Goal: Browse casually: Explore the website without a specific task or goal

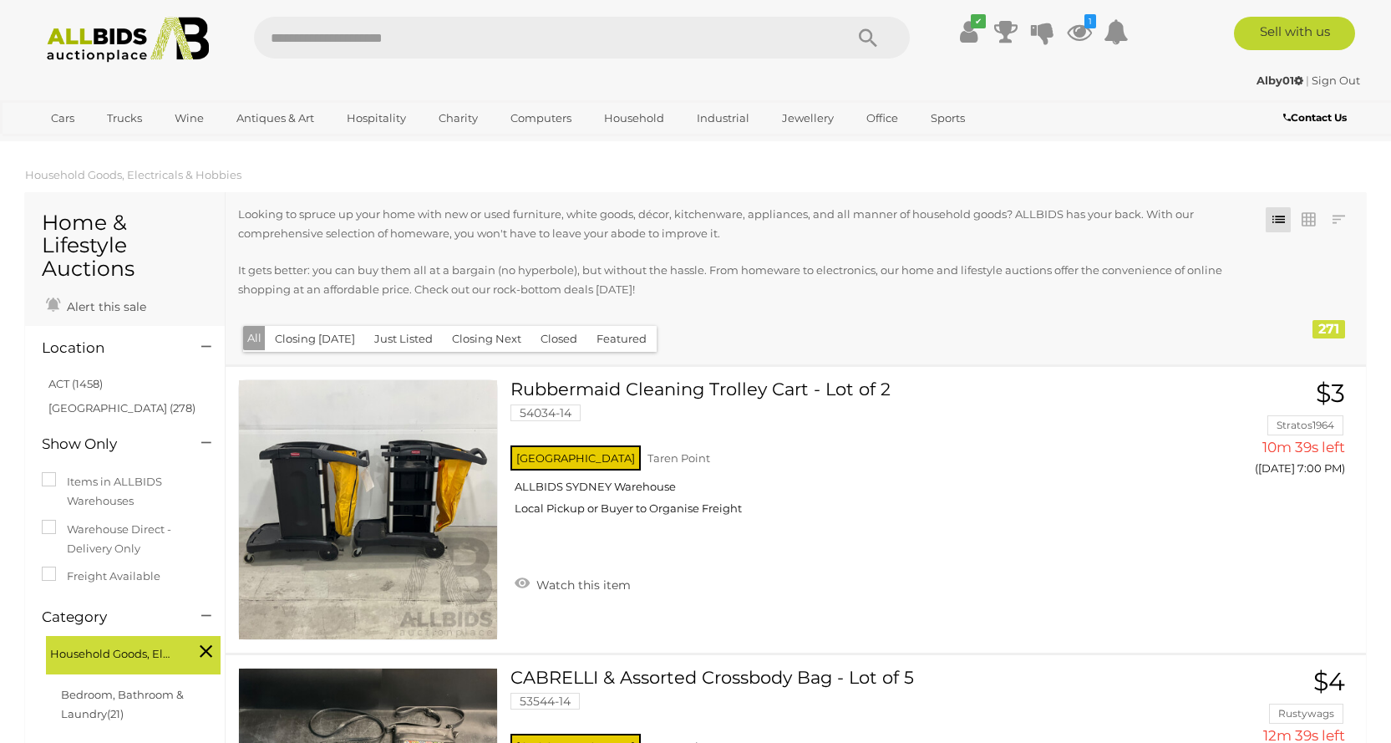
scroll to position [14706, 0]
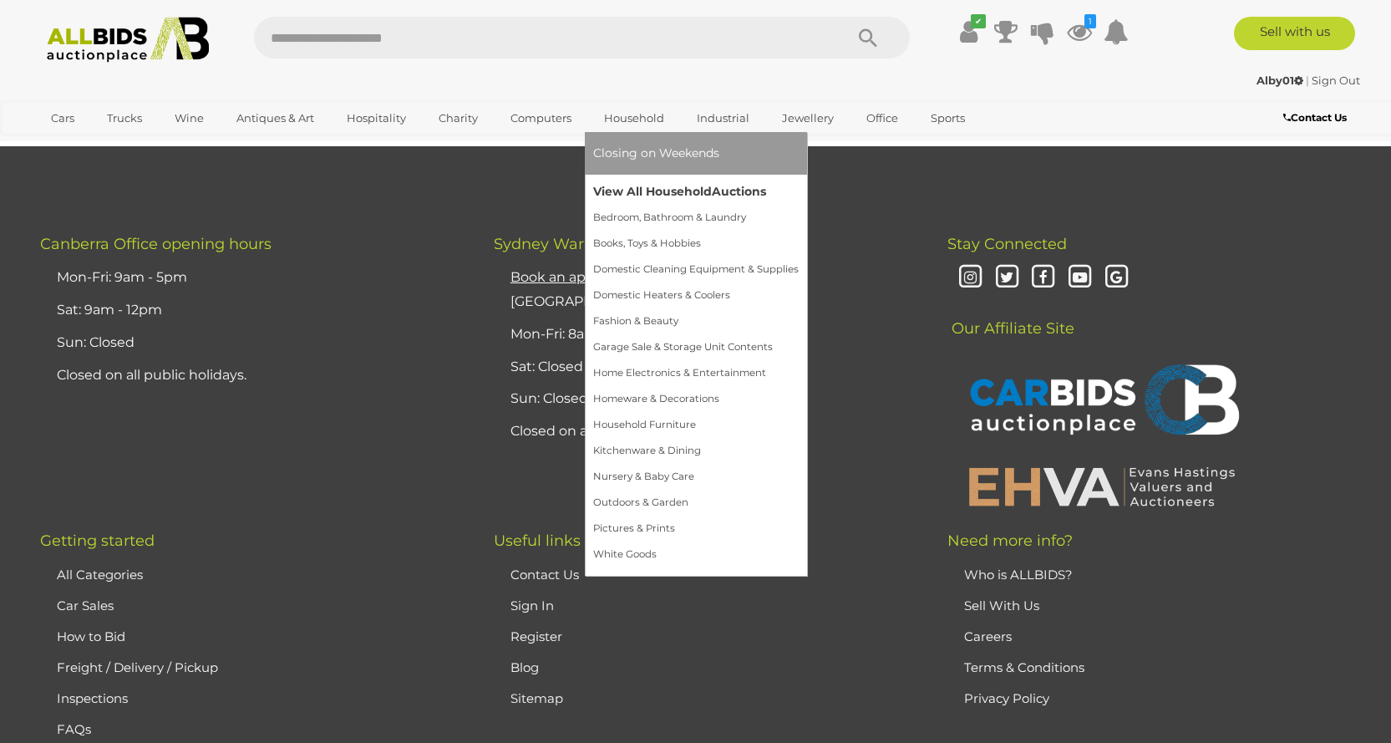
click at [636, 183] on link "View All Household Auctions" at bounding box center [696, 192] width 206 height 26
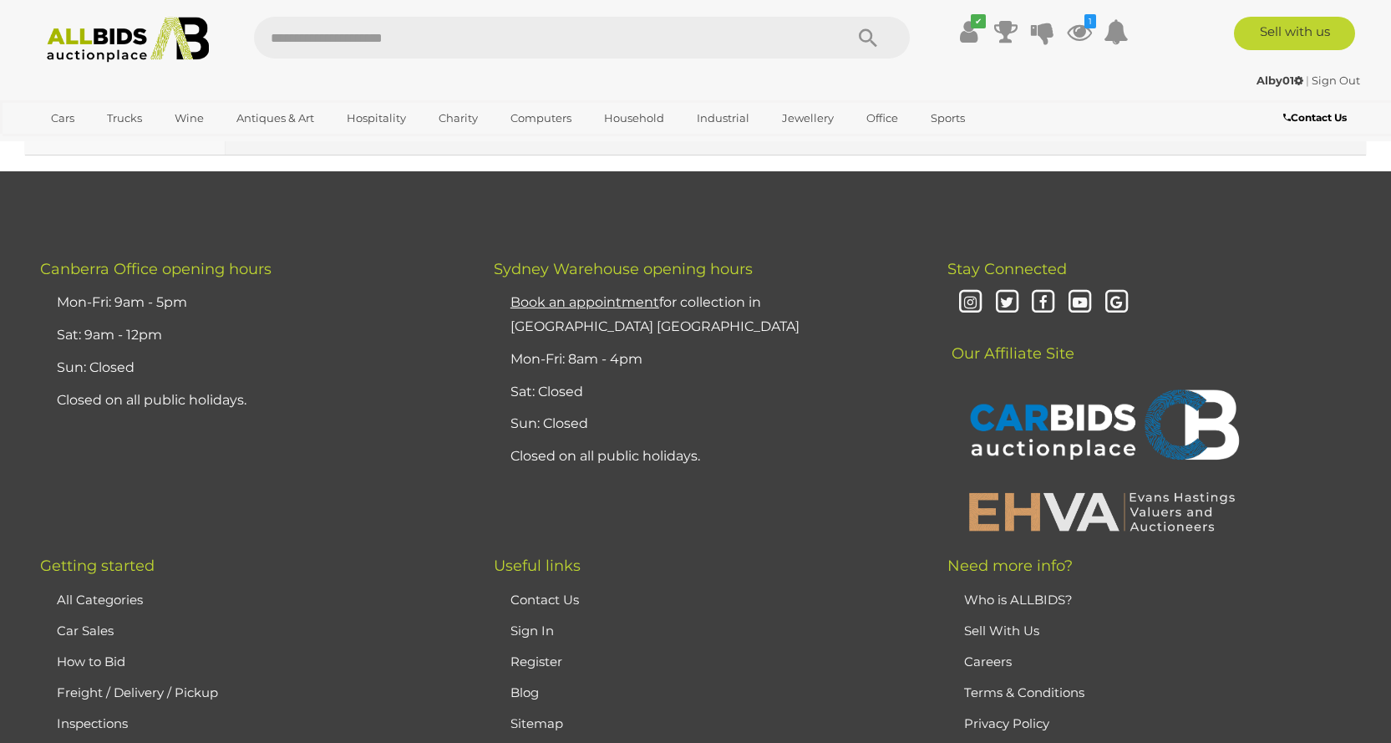
scroll to position [14460, 0]
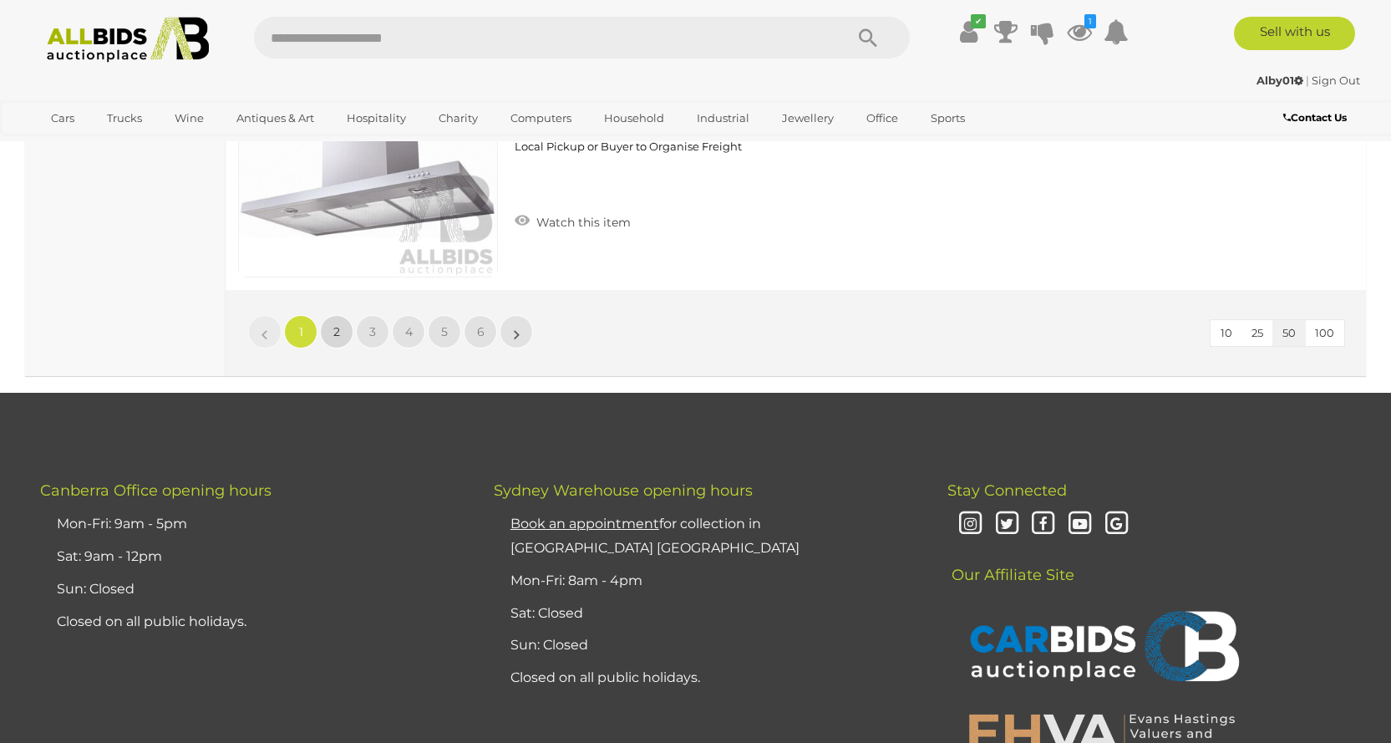
drag, startPoint x: 344, startPoint y: 332, endPoint x: 572, endPoint y: 204, distance: 260.8
click at [345, 332] on link "2" at bounding box center [336, 331] width 33 height 33
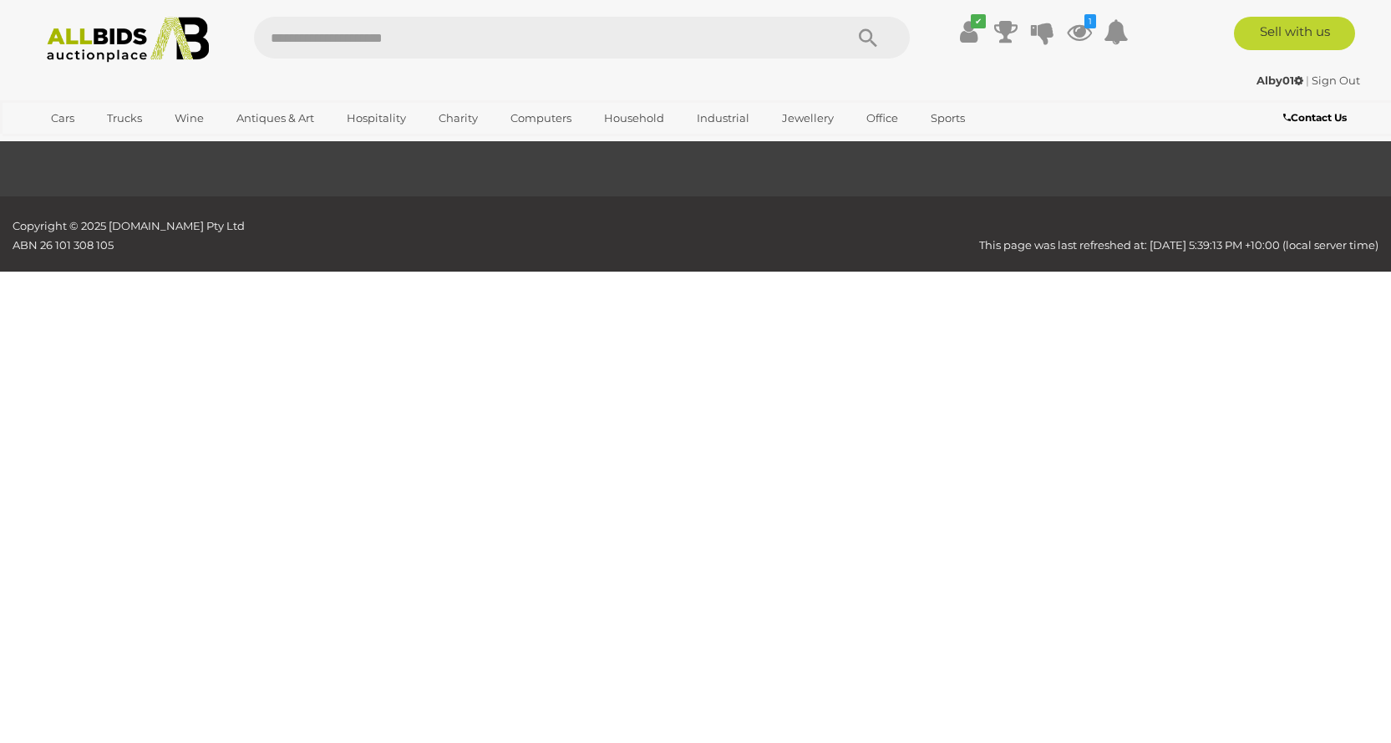
scroll to position [197, 0]
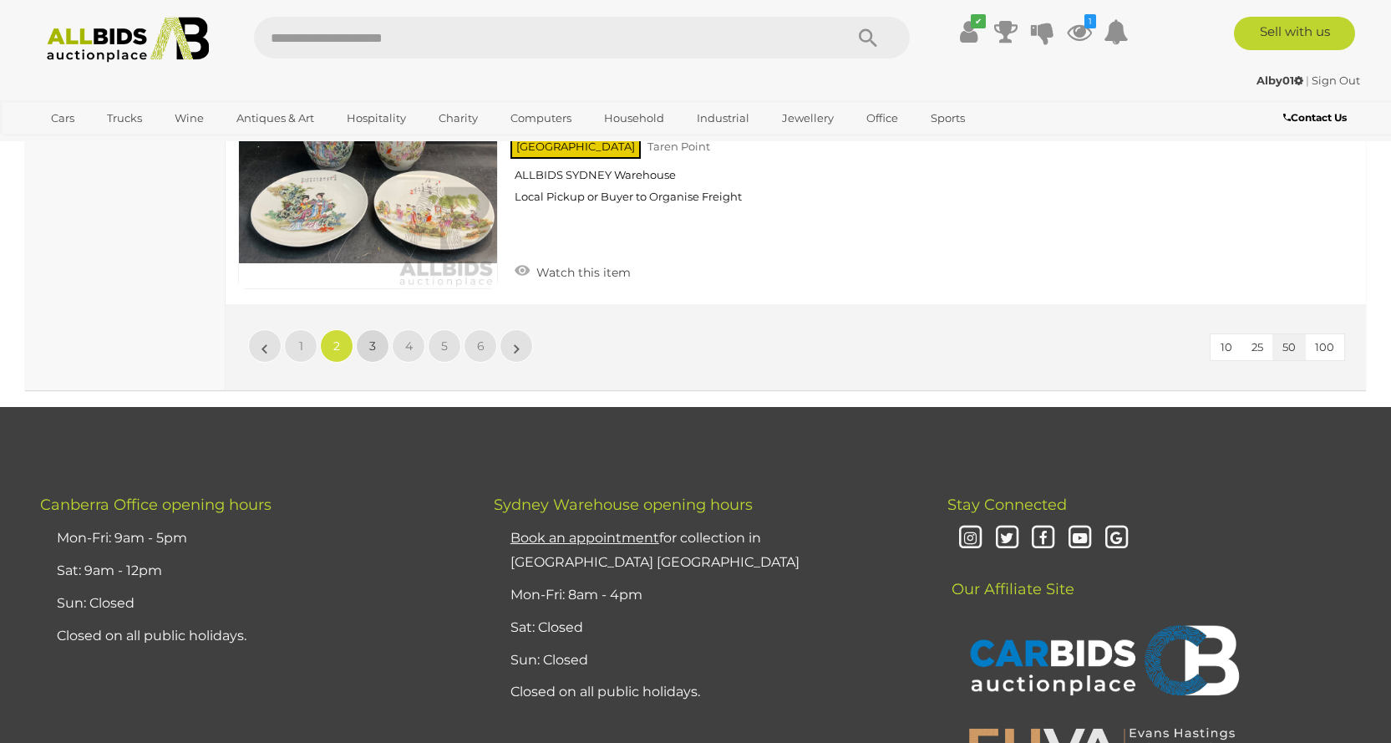
scroll to position [14402, 0]
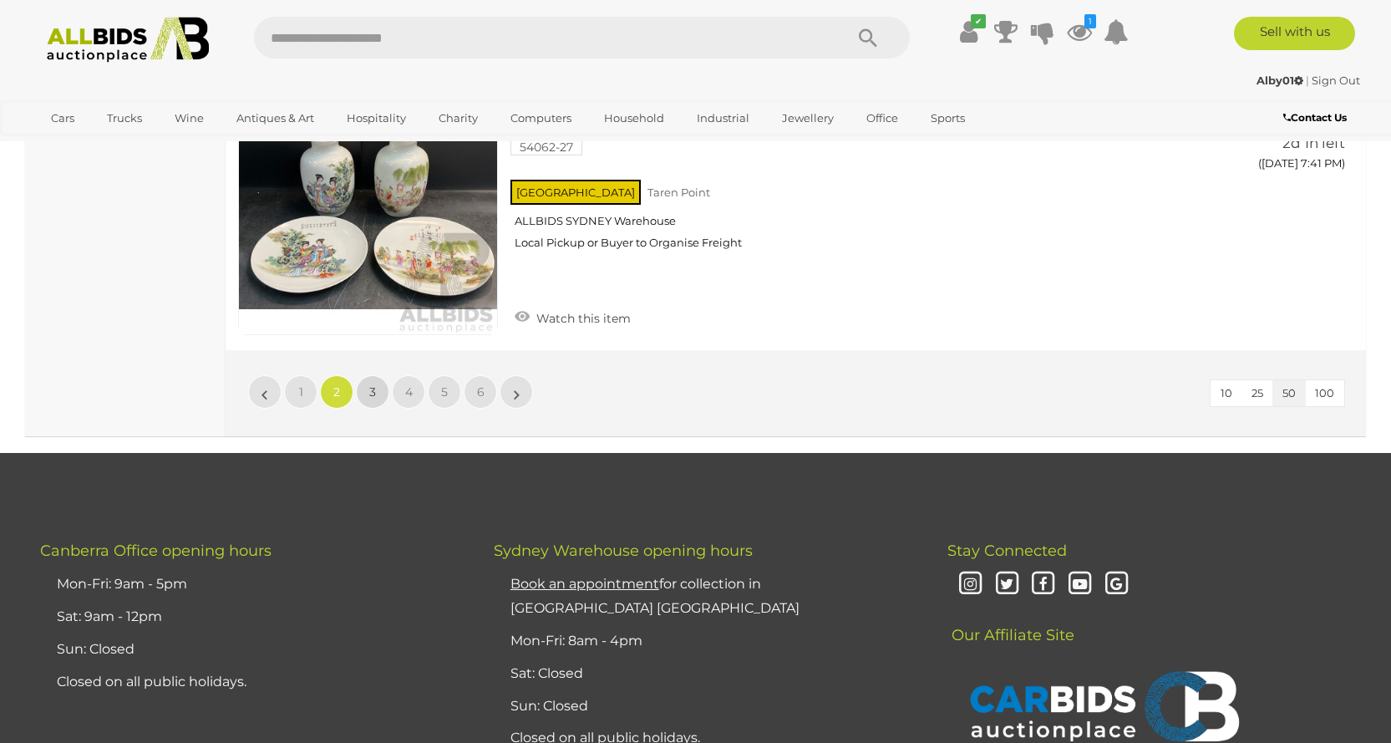
drag, startPoint x: 374, startPoint y: 394, endPoint x: 439, endPoint y: 332, distance: 89.8
click at [375, 394] on link "3" at bounding box center [372, 391] width 33 height 33
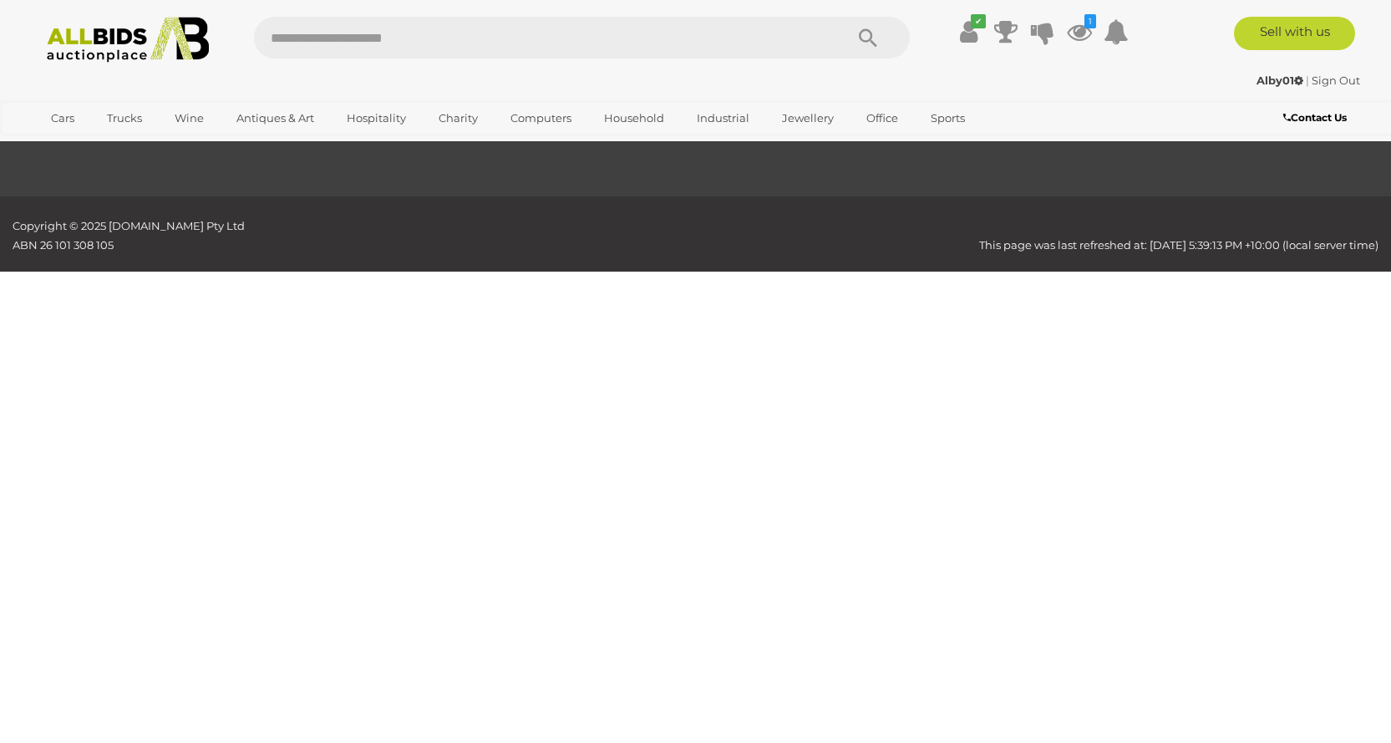
scroll to position [197, 0]
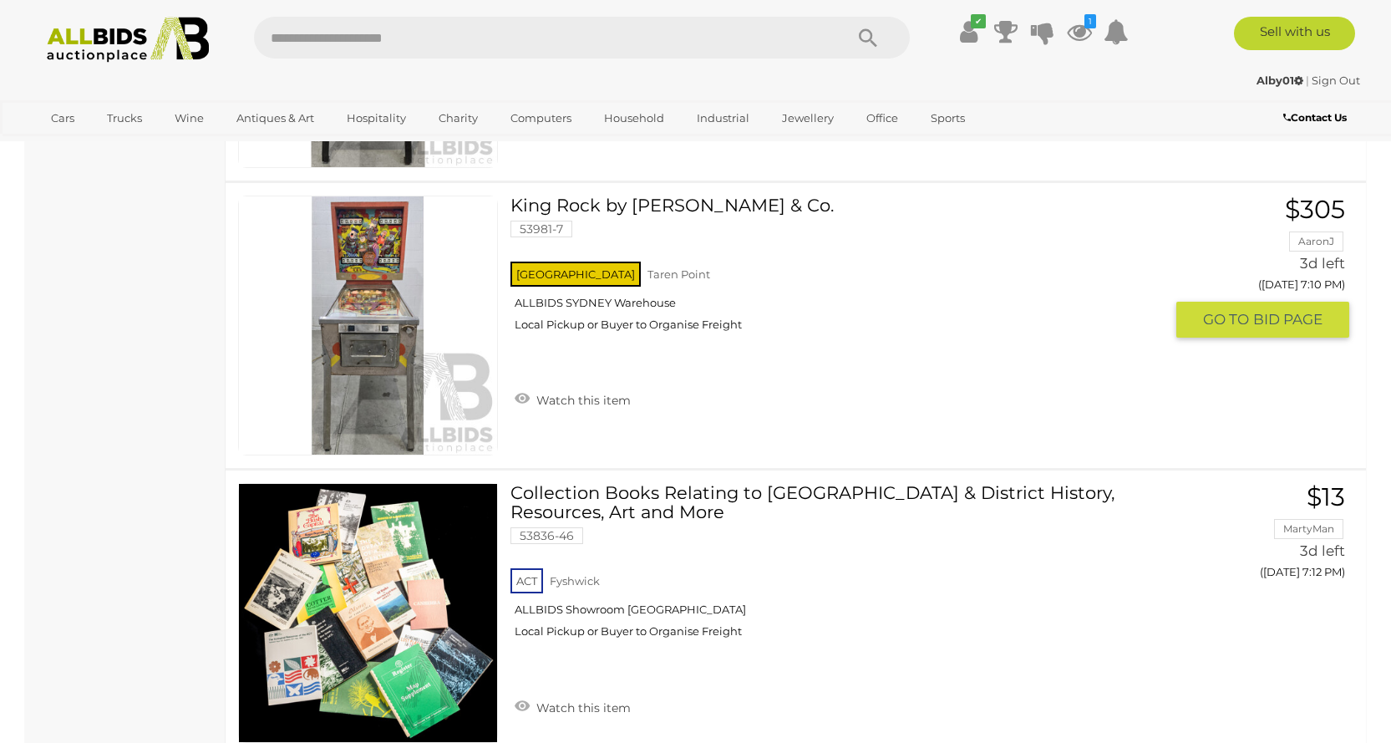
scroll to position [14152, 0]
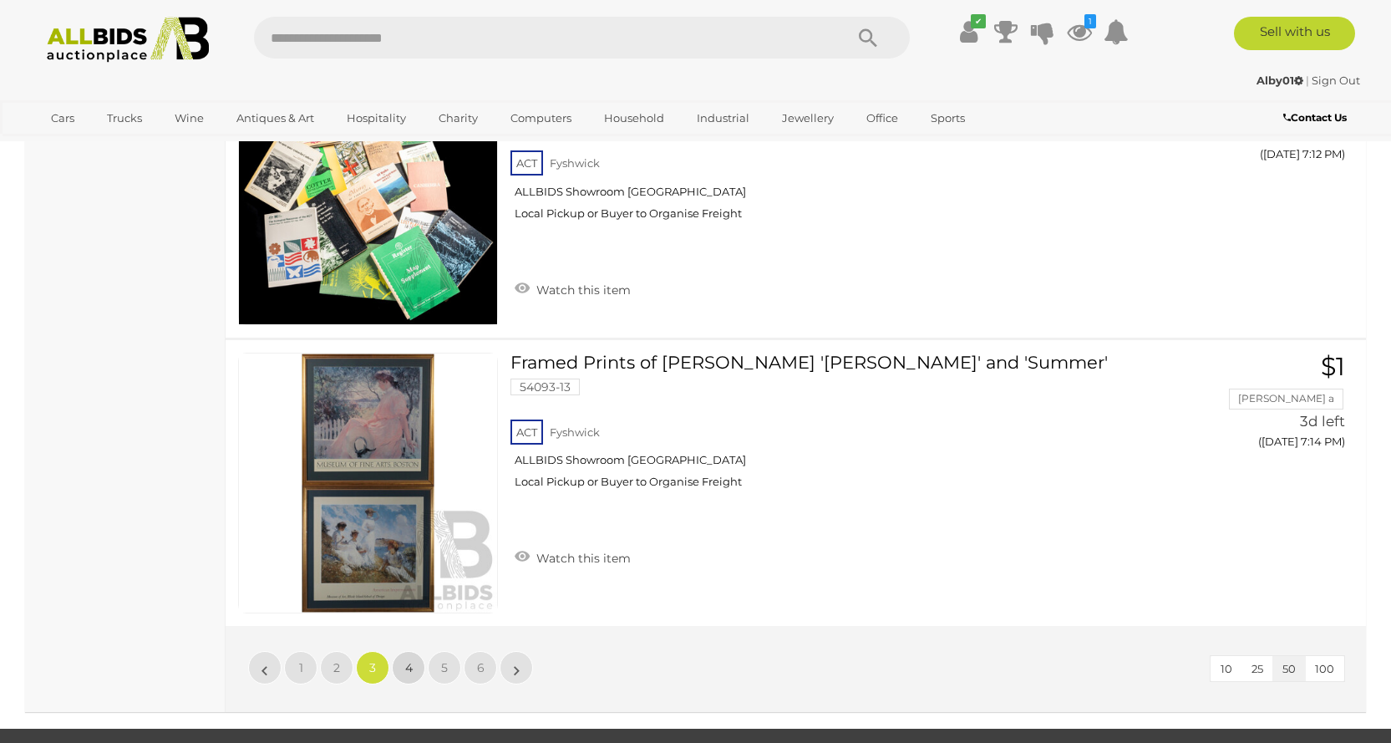
click at [408, 660] on span "4" at bounding box center [409, 667] width 8 height 15
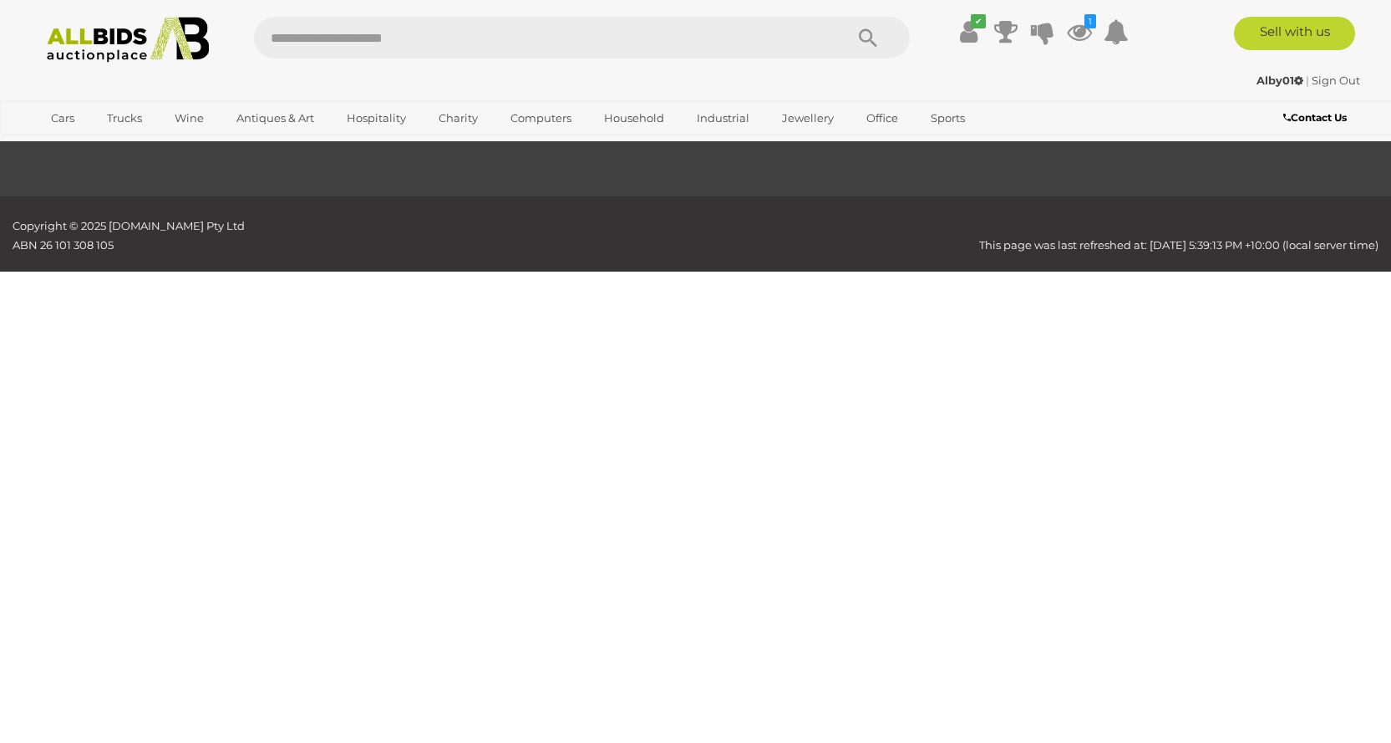
scroll to position [197, 0]
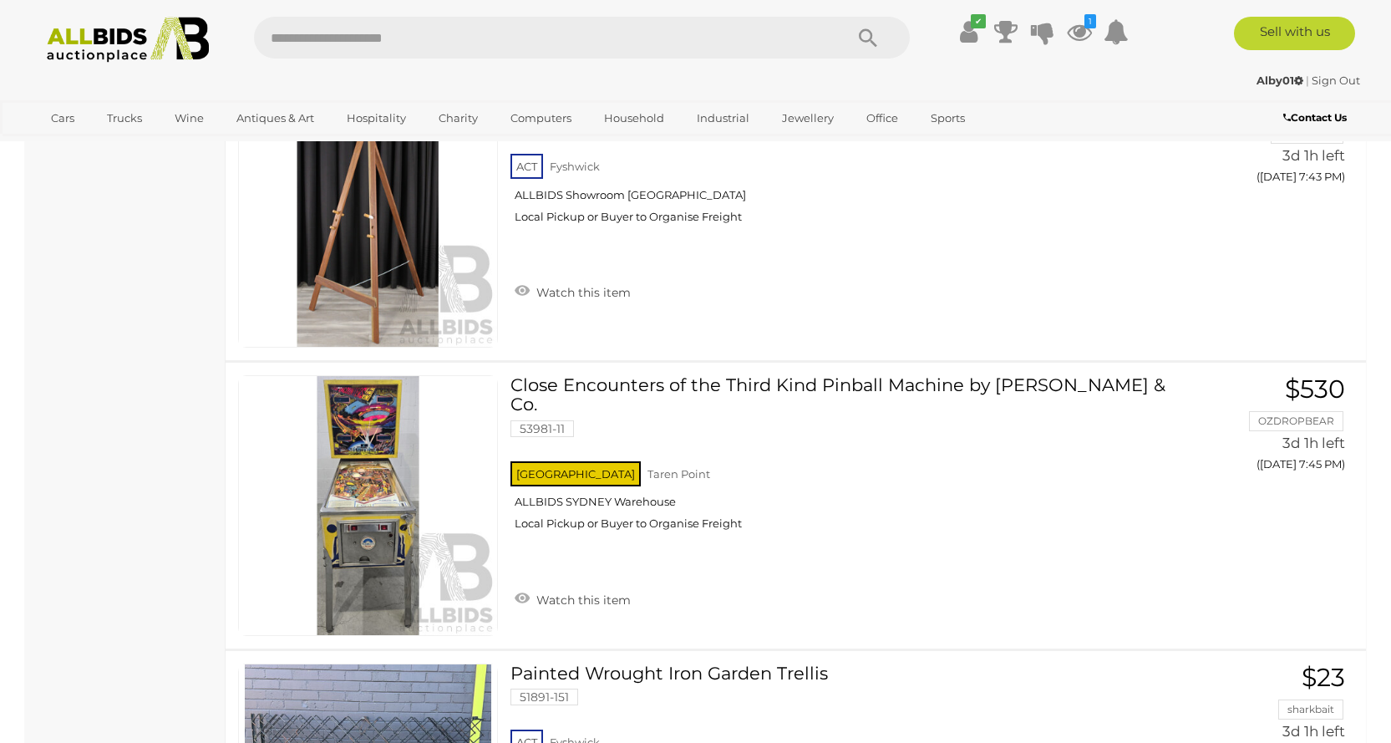
scroll to position [4876, 0]
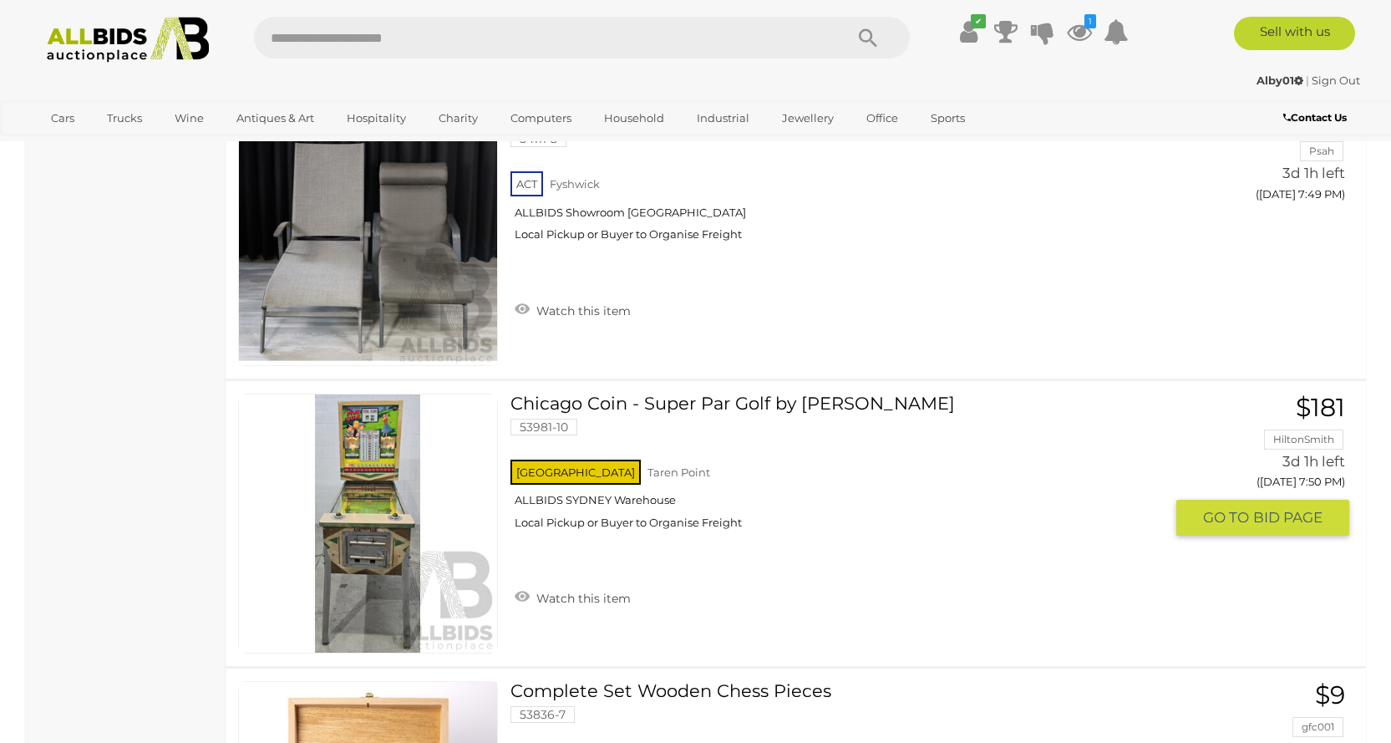
click at [374, 483] on link at bounding box center [368, 524] width 260 height 260
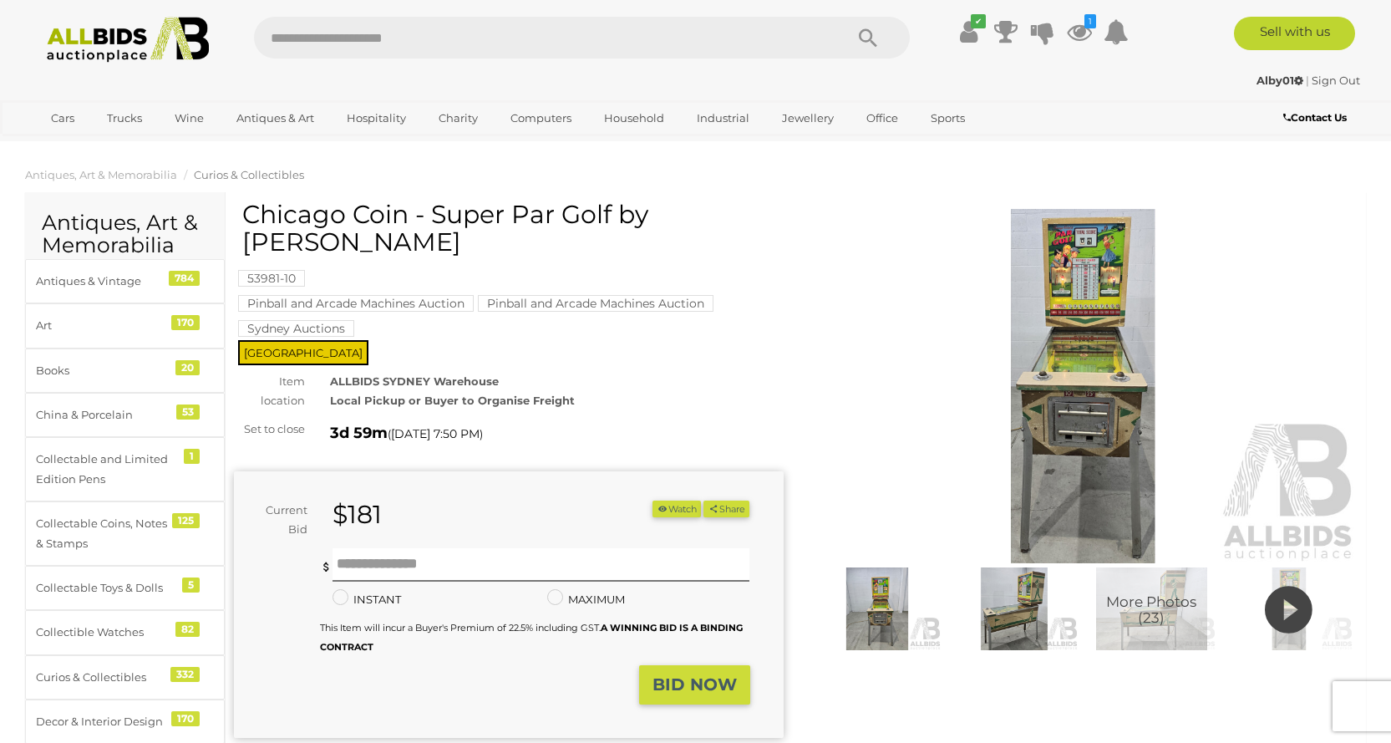
click at [1080, 358] on img at bounding box center [1084, 386] width 550 height 354
click at [1065, 373] on img at bounding box center [1084, 386] width 550 height 354
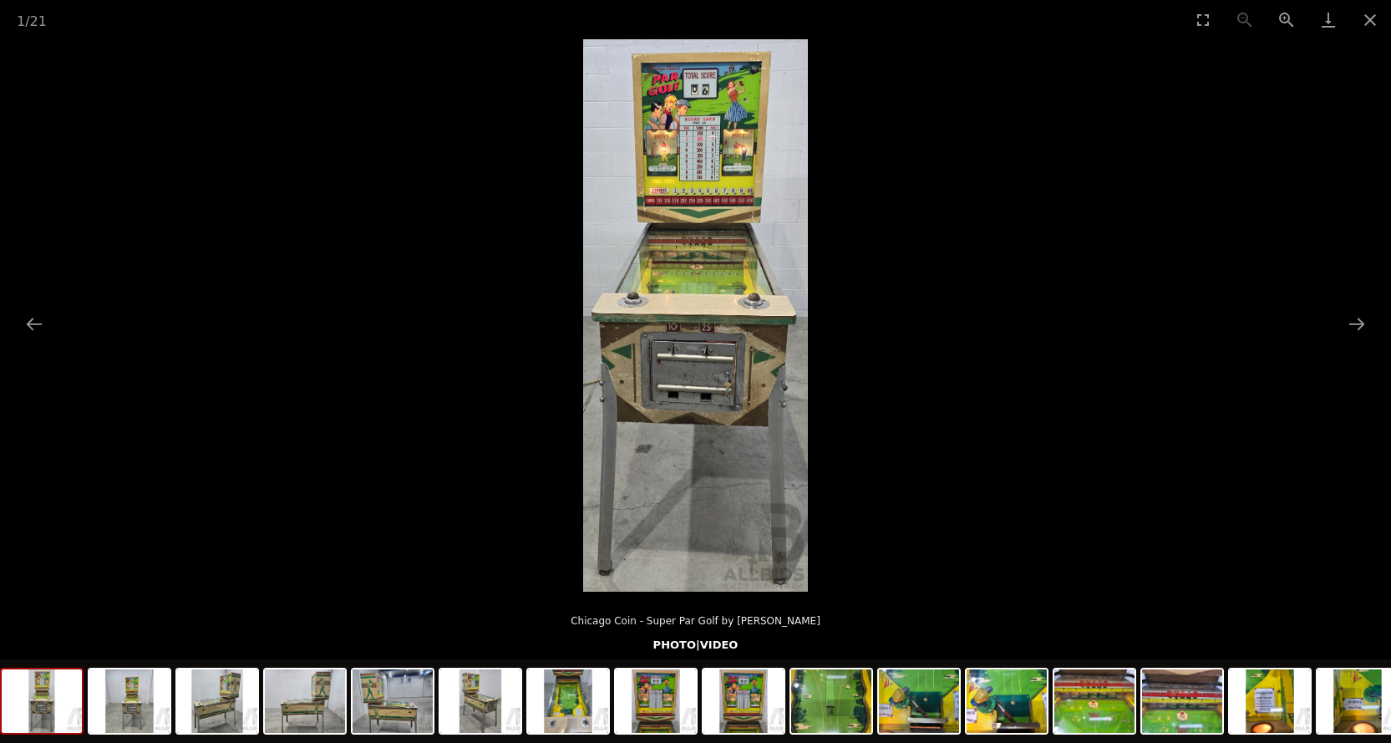
click at [1065, 373] on div at bounding box center [695, 315] width 1391 height 552
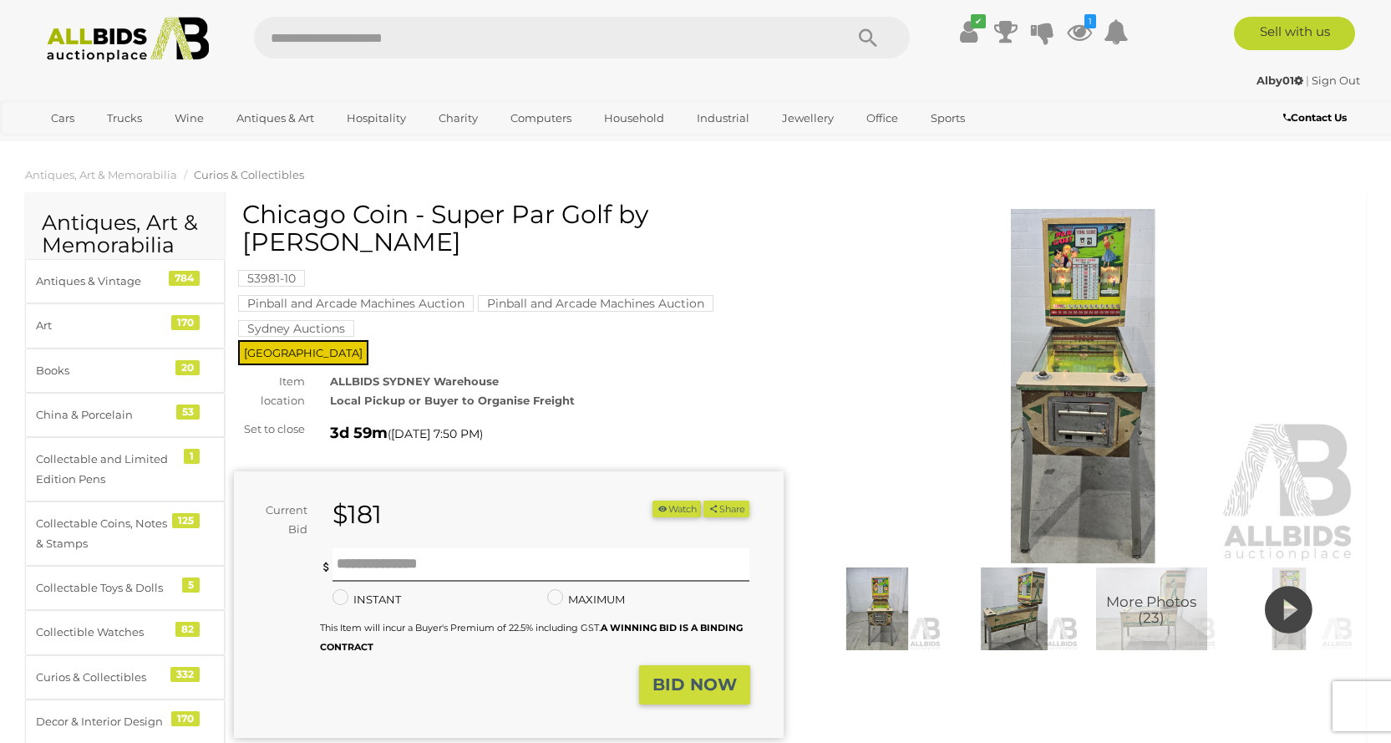
click at [1065, 373] on img at bounding box center [1084, 386] width 550 height 354
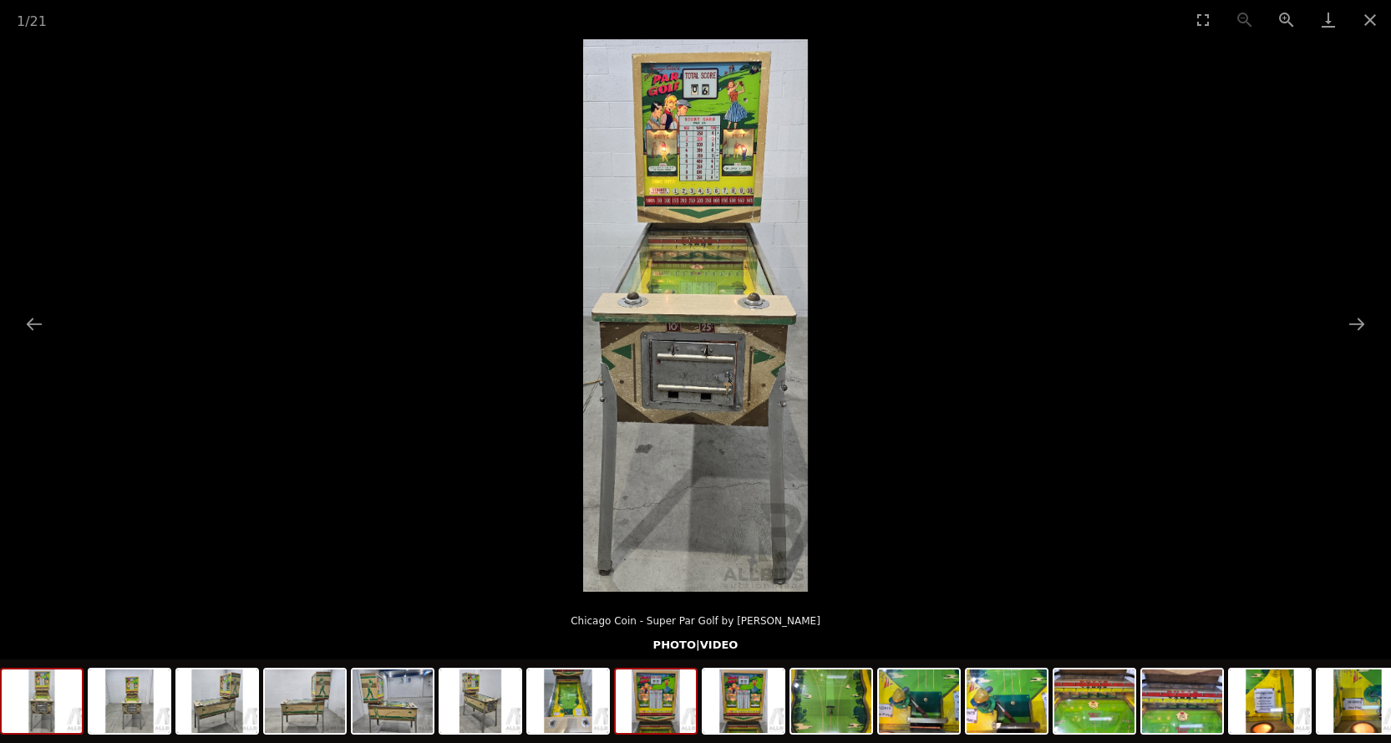
click at [663, 690] on img at bounding box center [656, 701] width 80 height 64
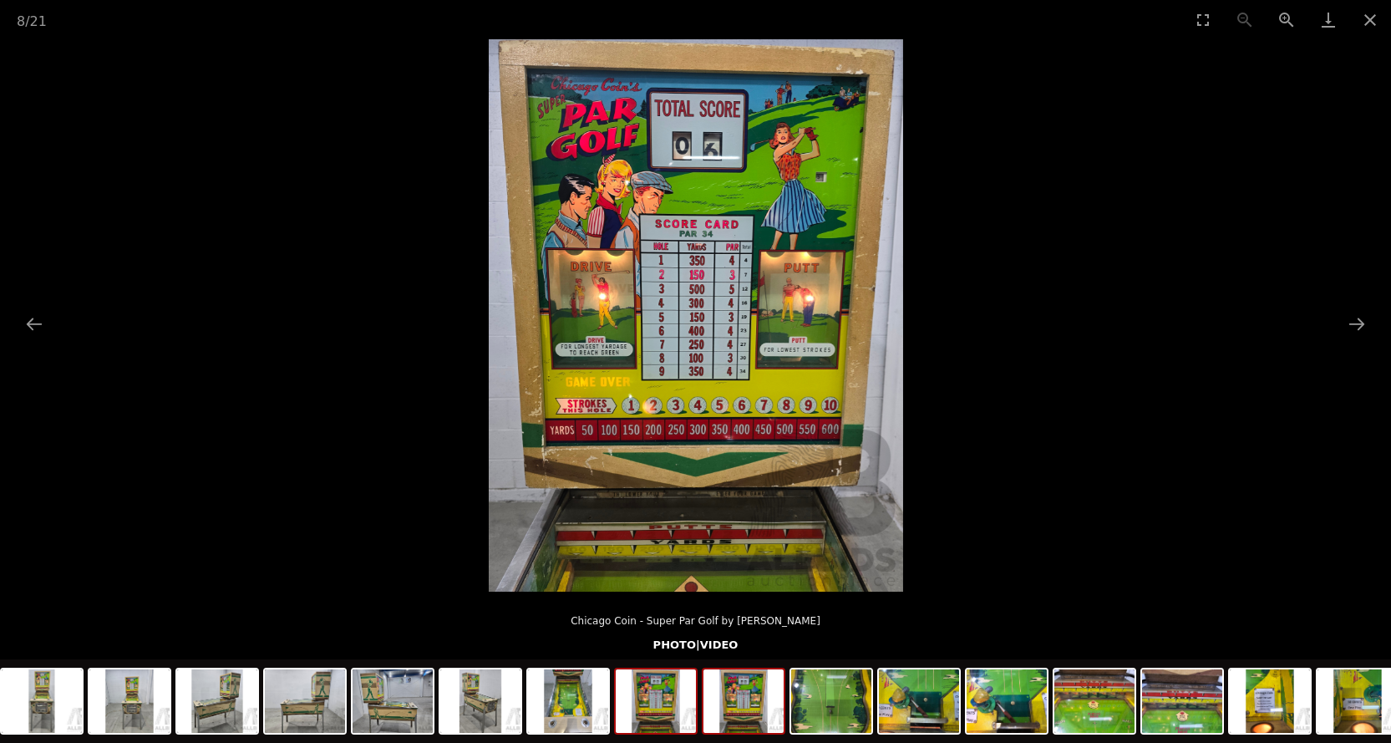
click at [748, 710] on img at bounding box center [744, 701] width 80 height 64
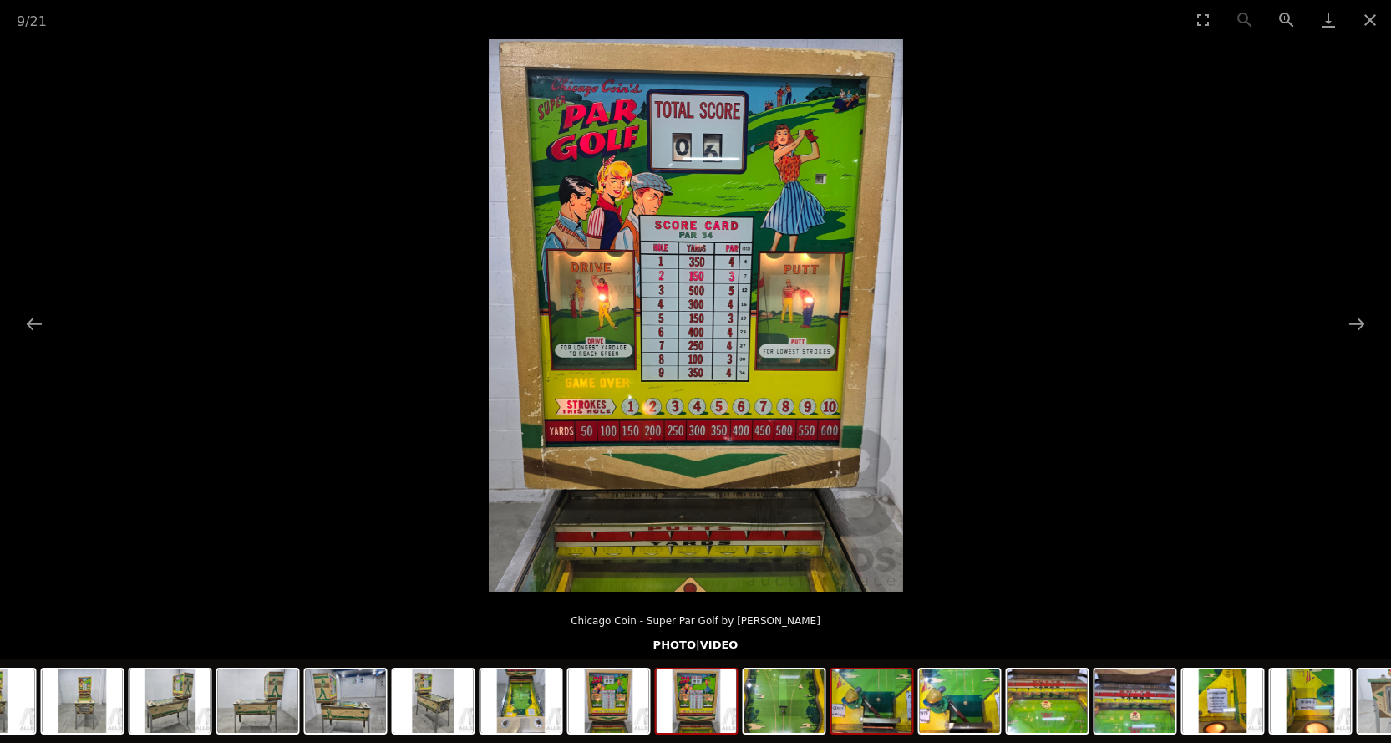
click at [846, 716] on img at bounding box center [872, 701] width 80 height 64
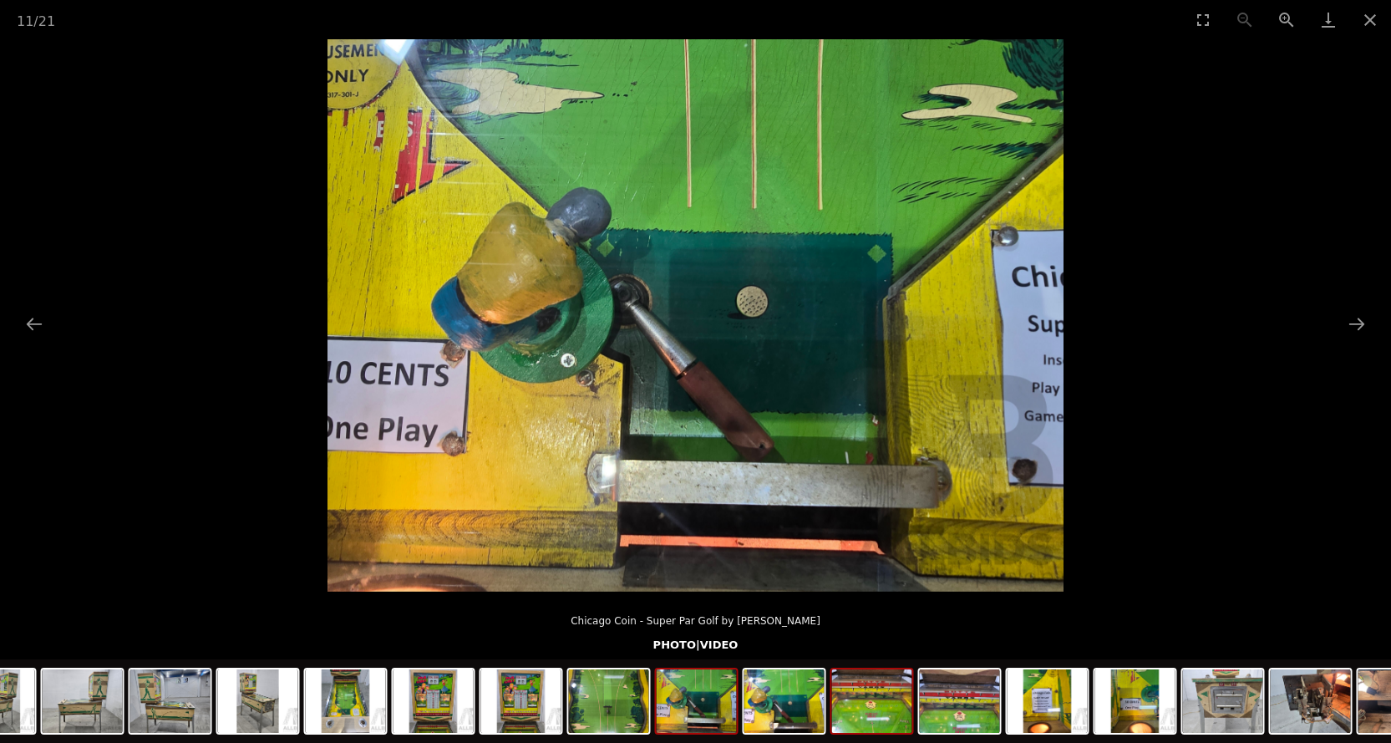
click at [880, 700] on img at bounding box center [872, 701] width 80 height 64
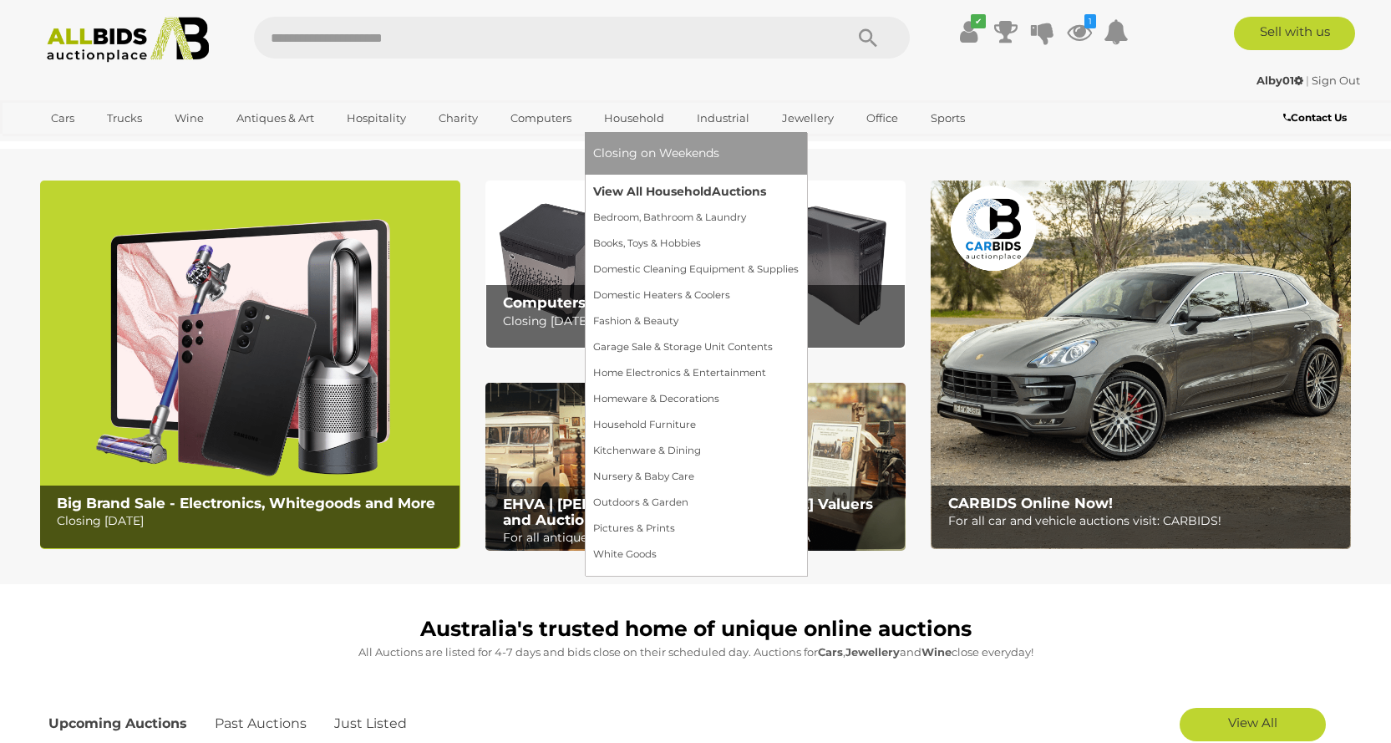
click at [640, 189] on link "View All Household Auctions" at bounding box center [696, 192] width 206 height 26
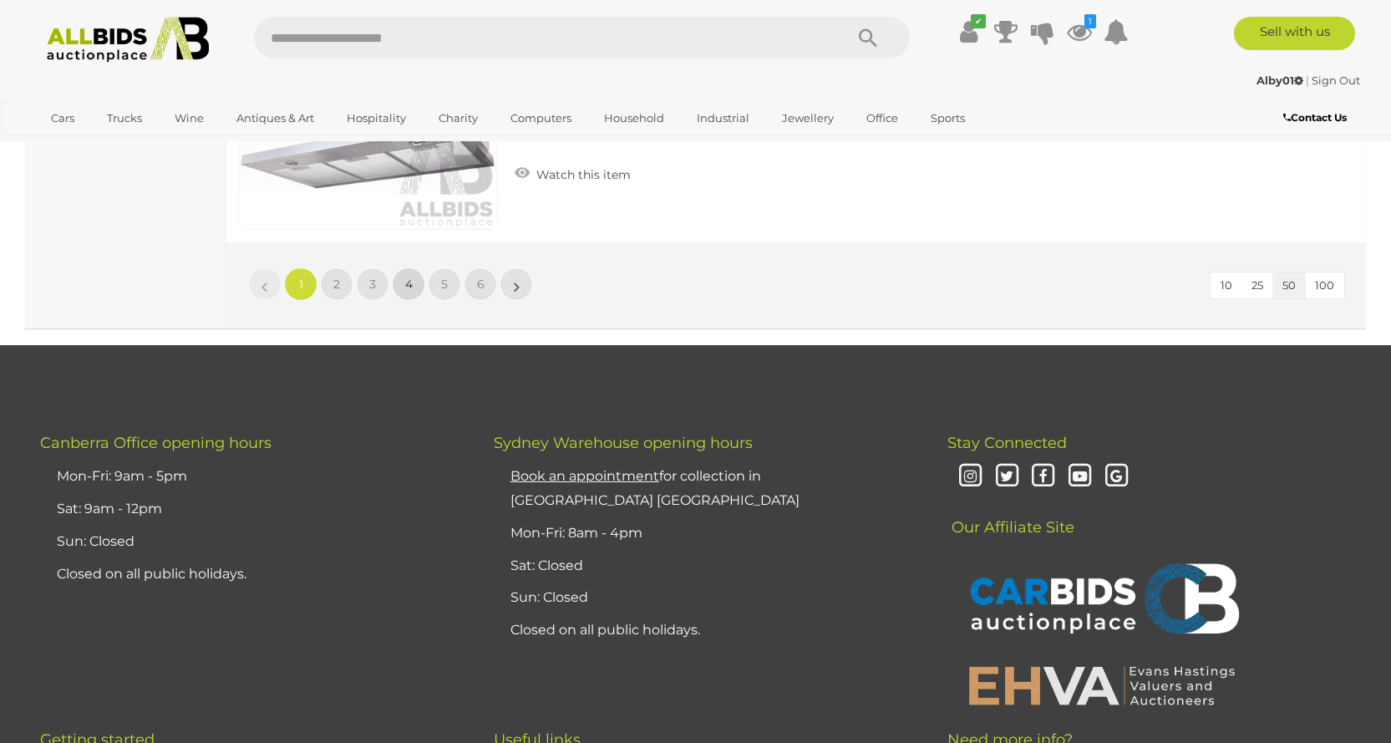
scroll to position [14293, 0]
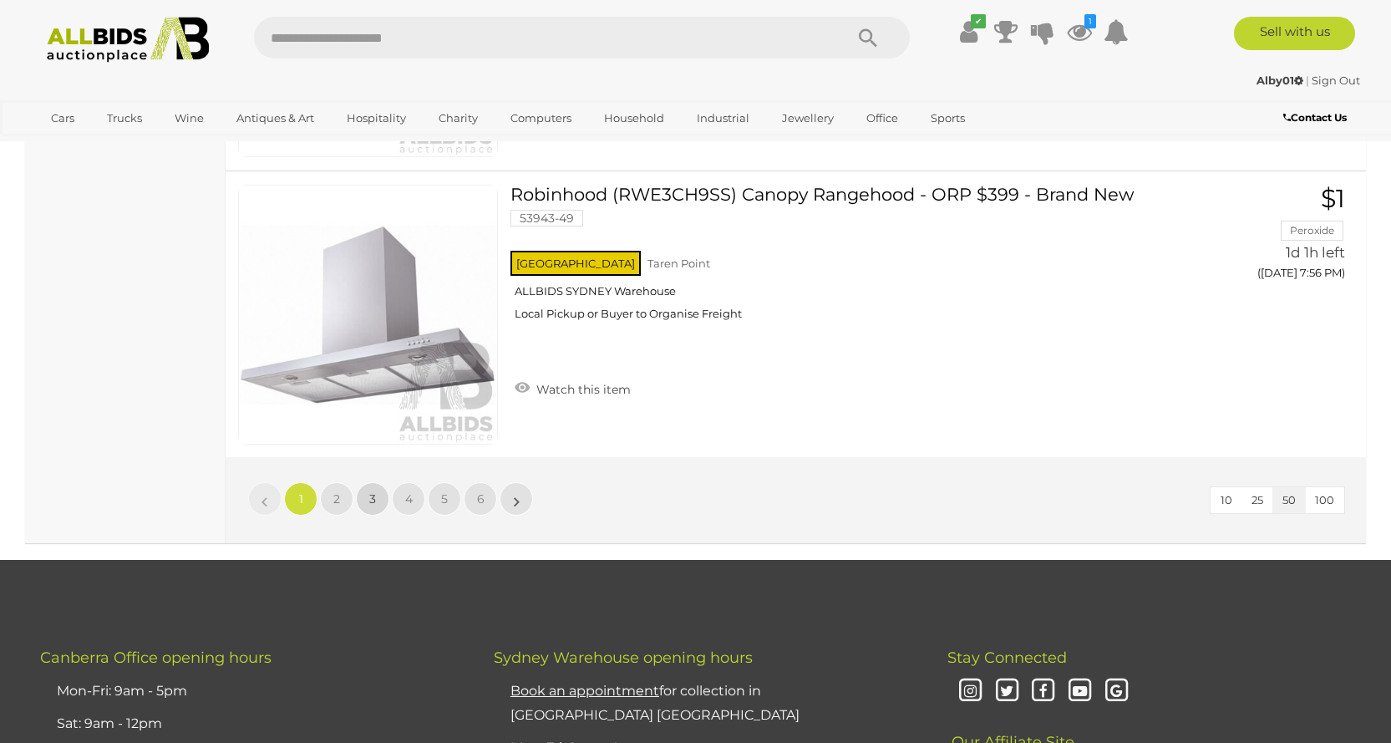
click at [376, 495] on link "3" at bounding box center [372, 498] width 33 height 33
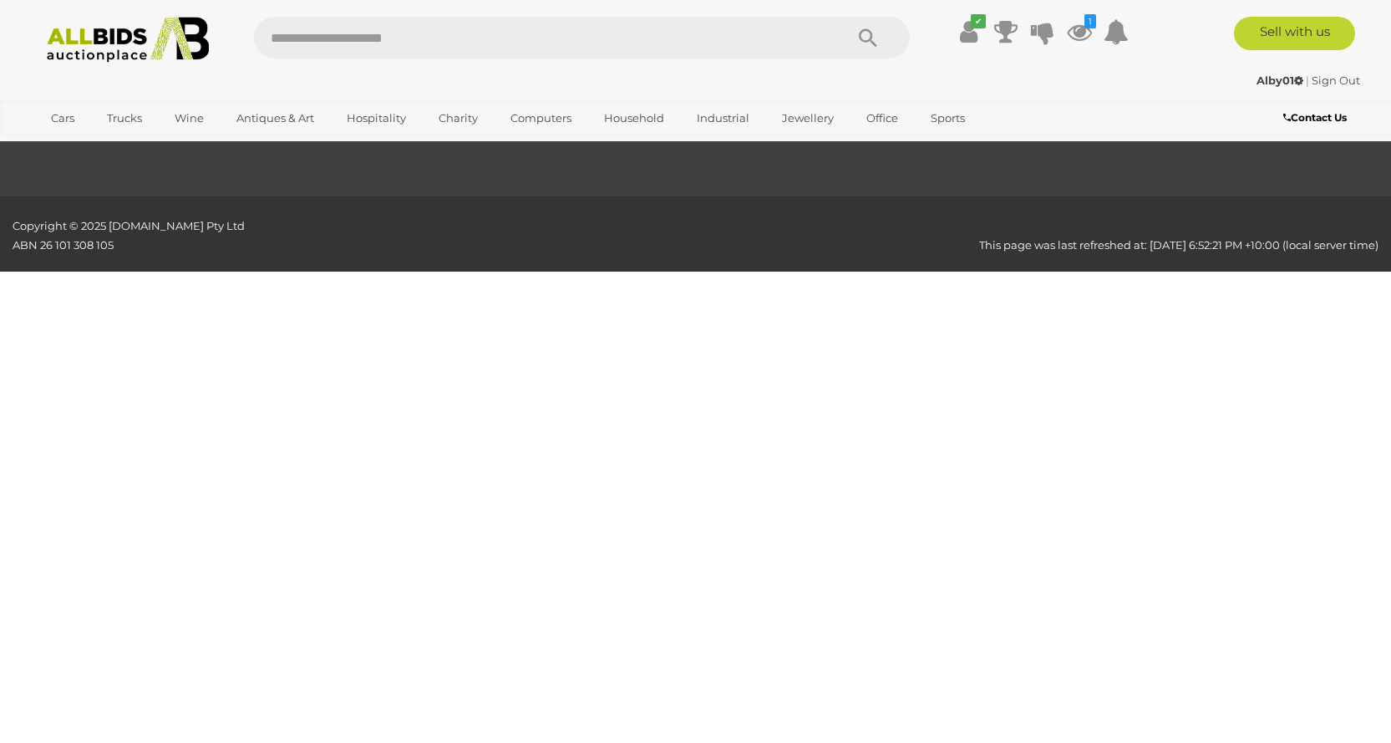
scroll to position [197, 0]
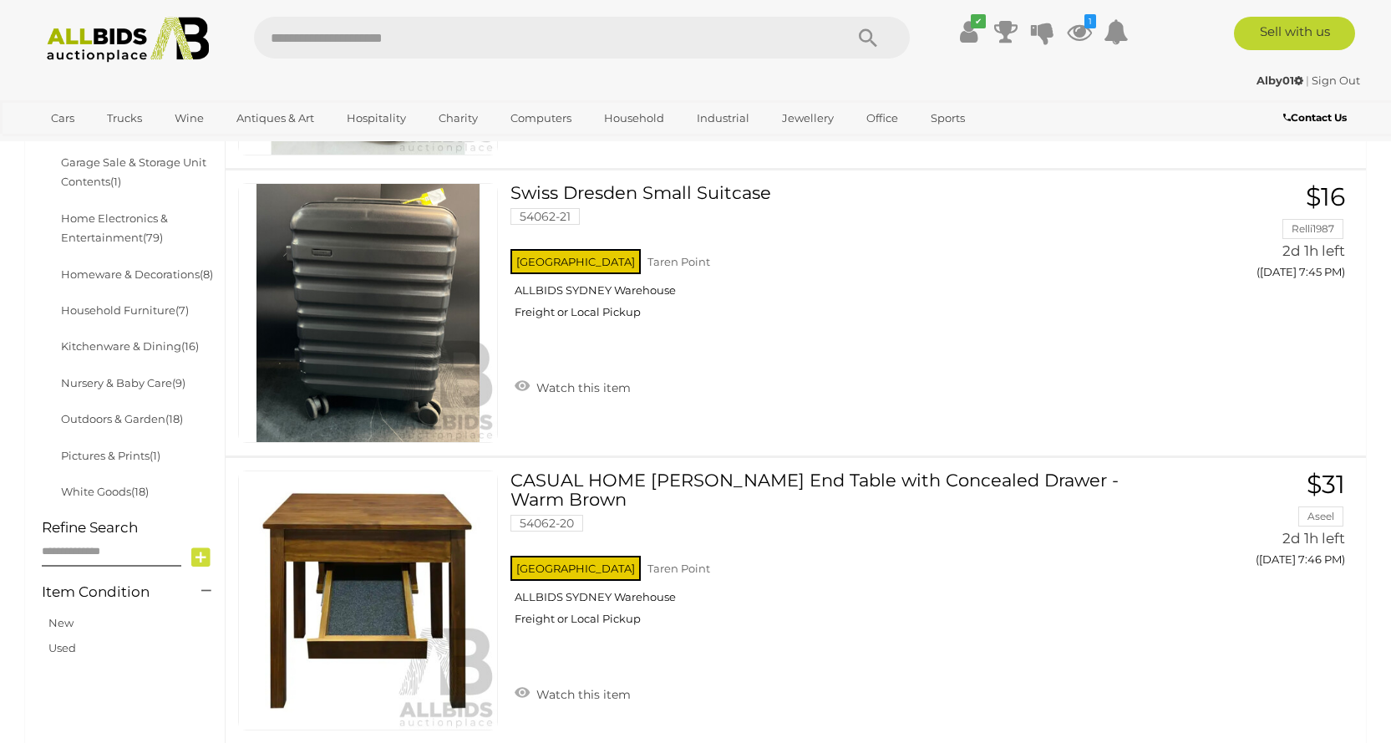
scroll to position [2367, 0]
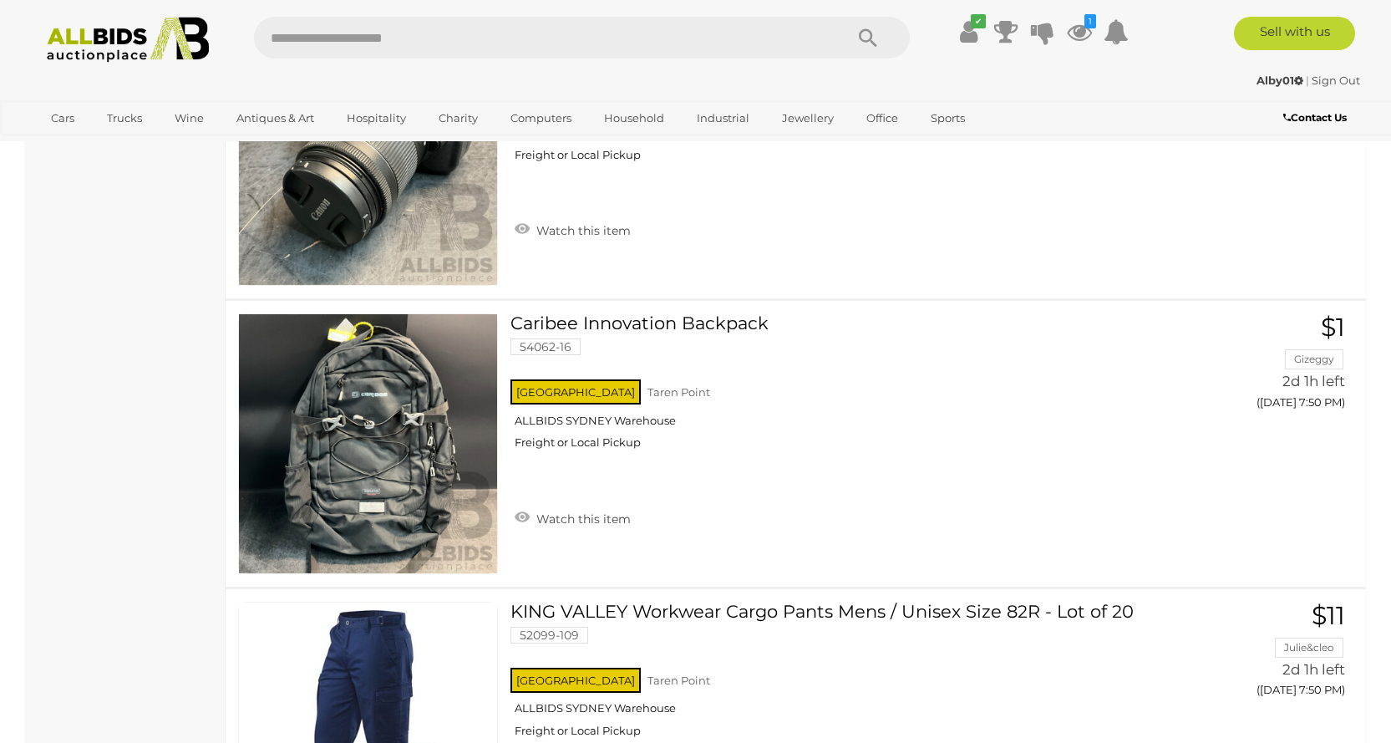
click at [536, 410] on div "NSW Taren Point ALLBIDS SYDNEY Warehouse Freight or Local Pickup" at bounding box center [837, 419] width 653 height 86
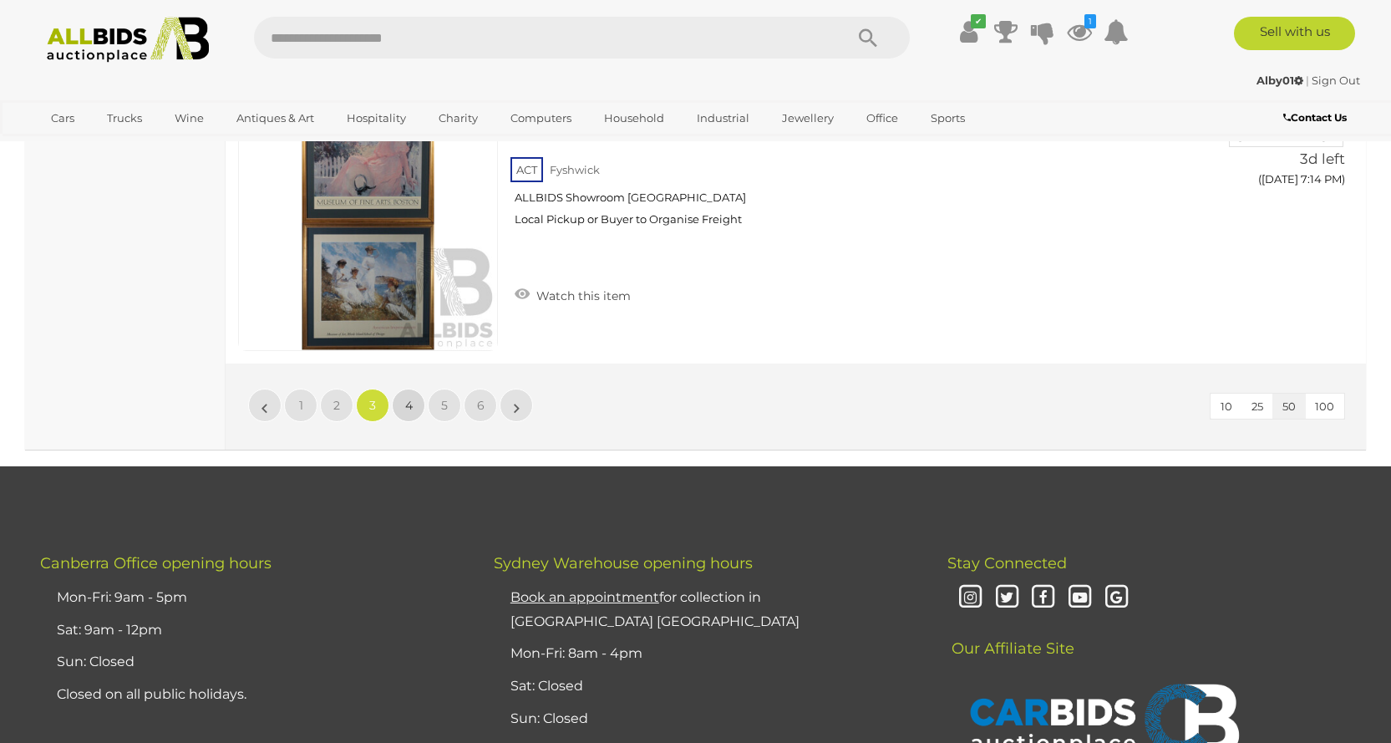
click at [408, 398] on span "4" at bounding box center [409, 405] width 8 height 15
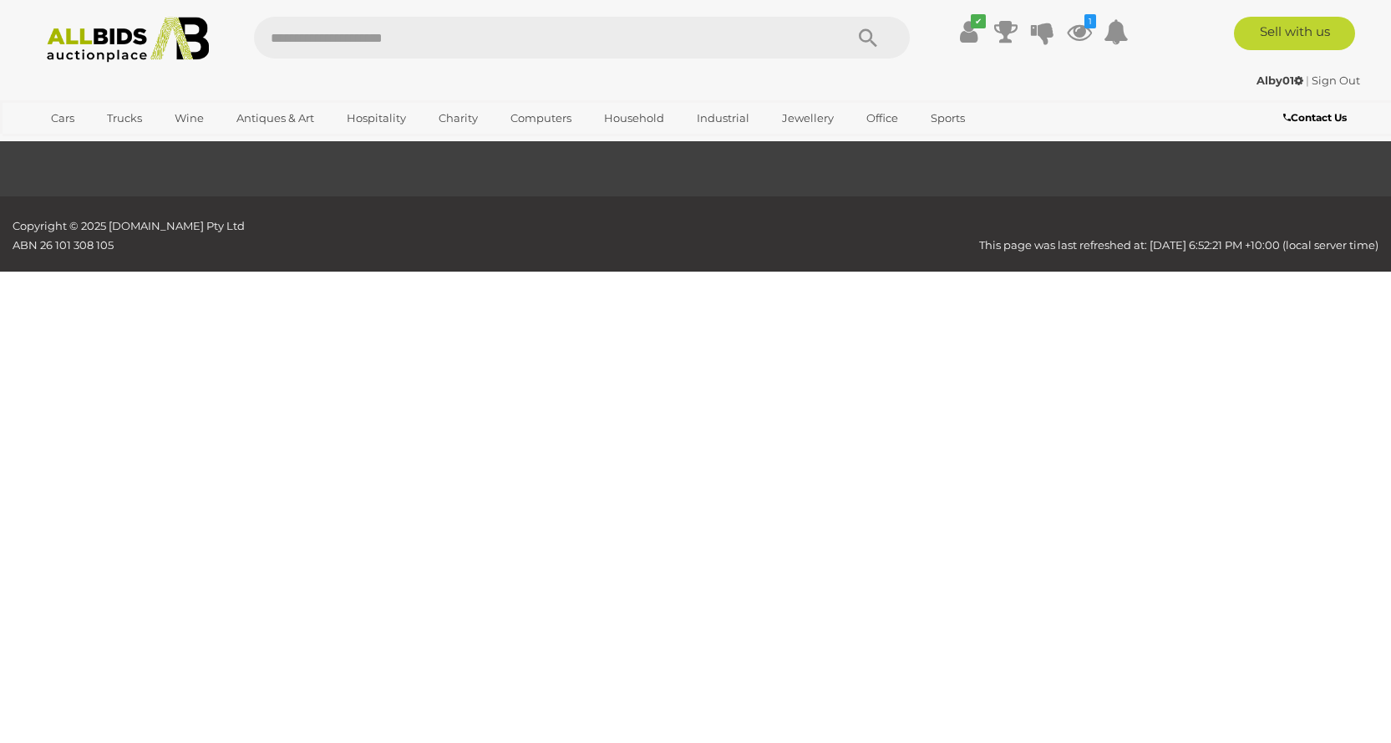
scroll to position [197, 0]
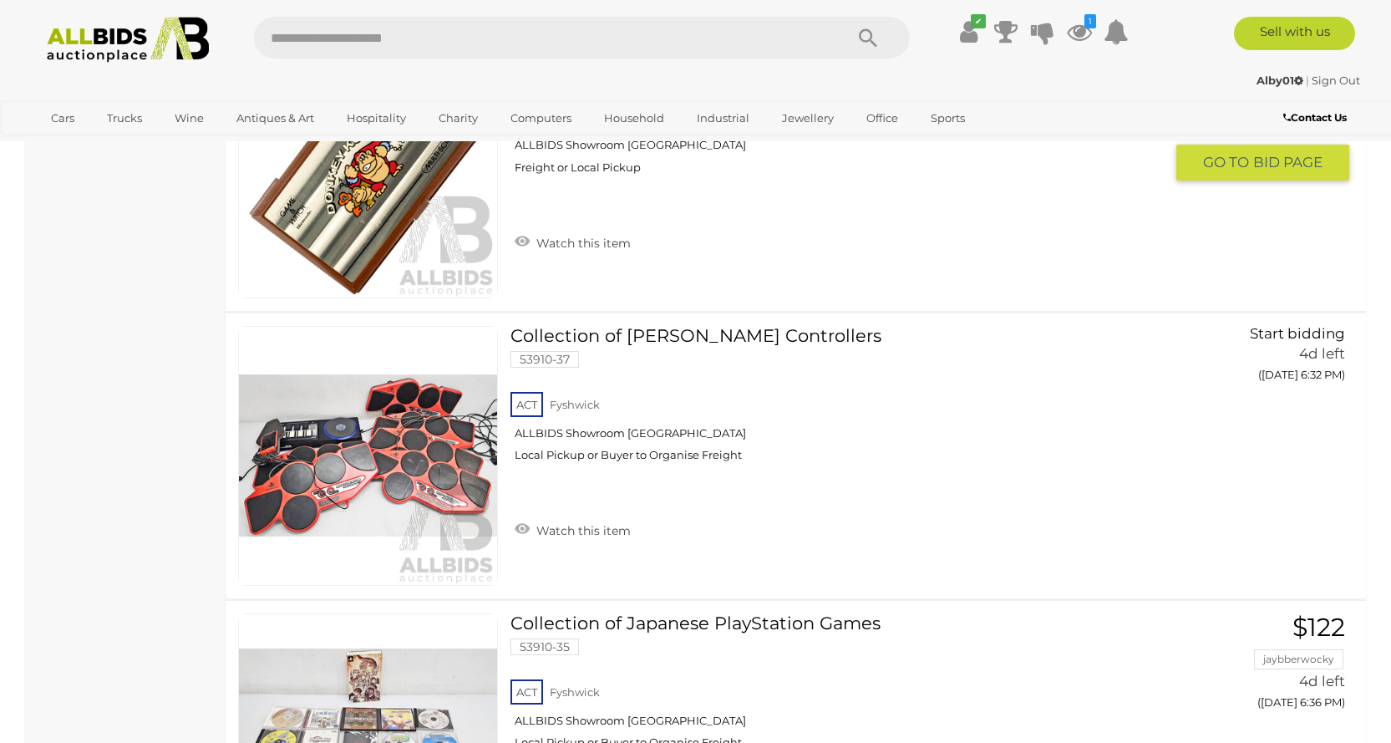
scroll to position [6046, 0]
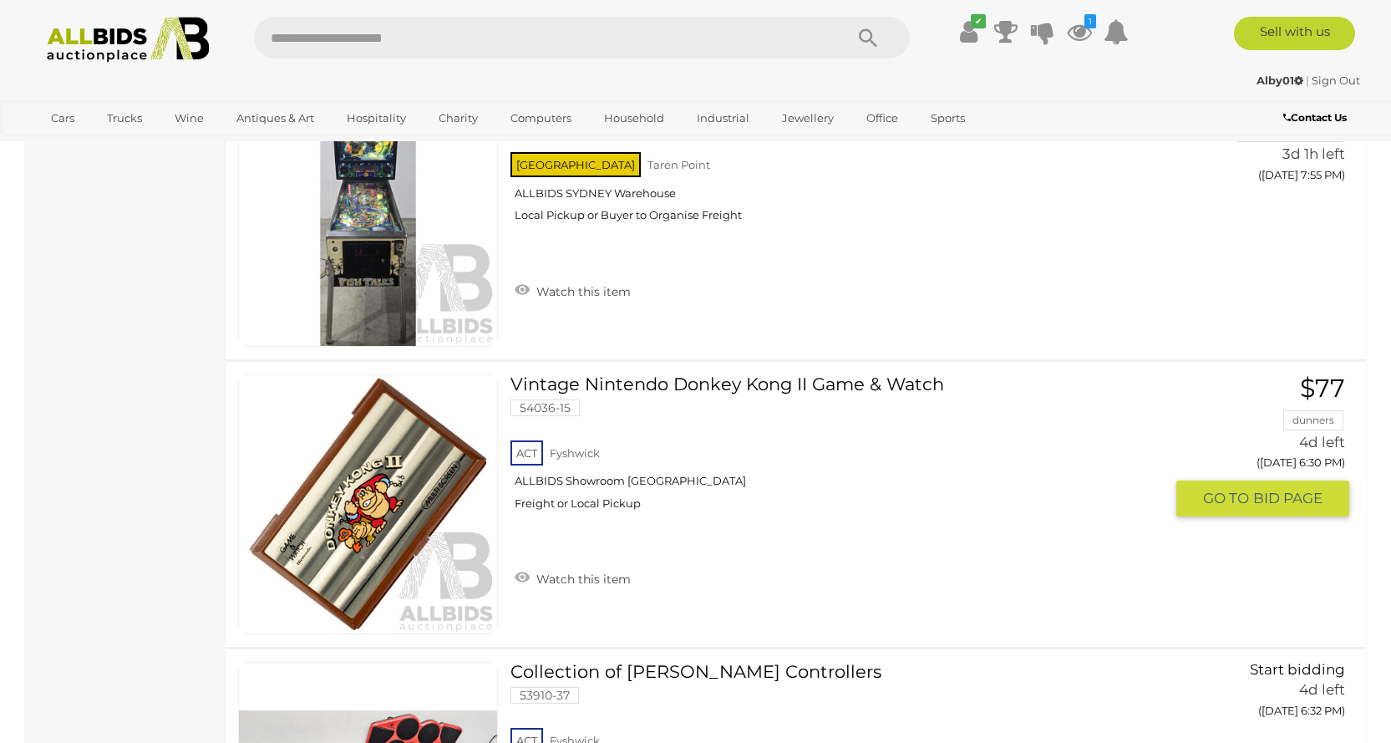
click at [607, 577] on link "Watch this item" at bounding box center [573, 577] width 125 height 25
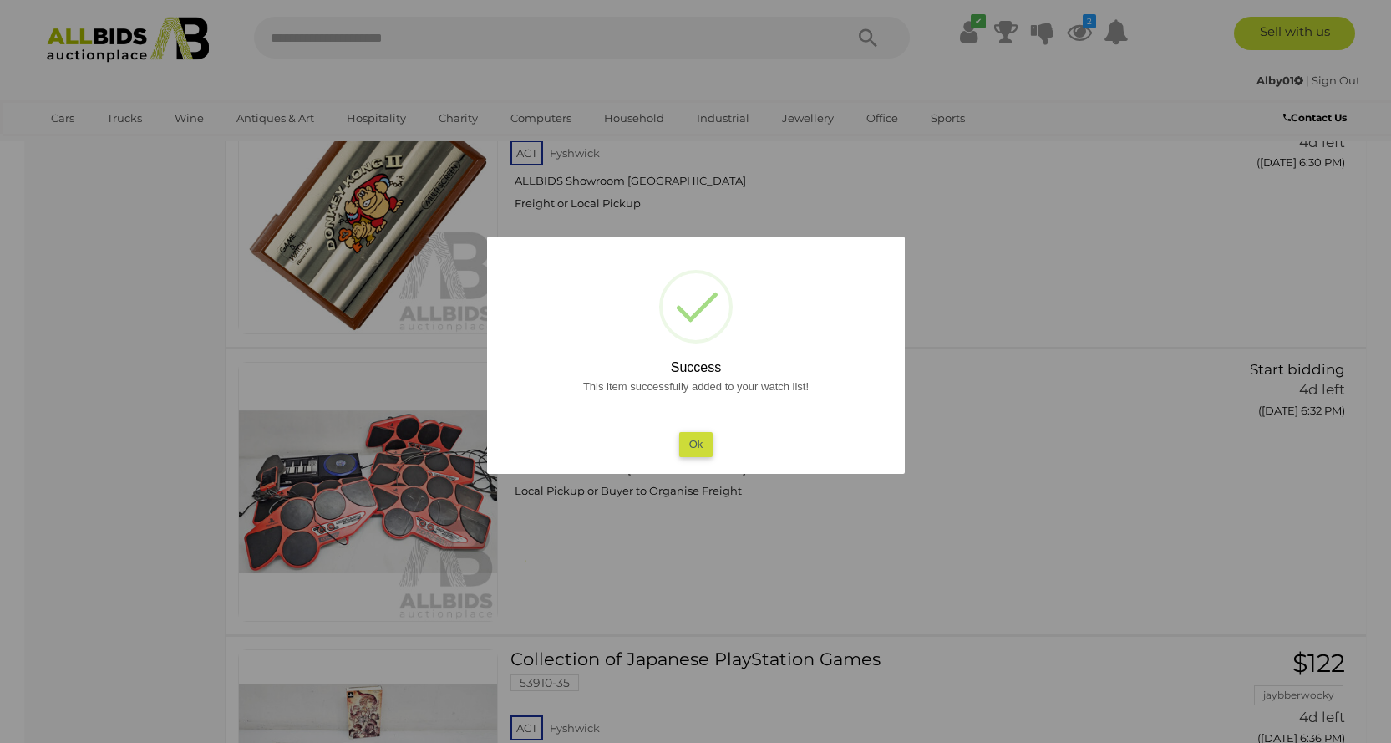
scroll to position [6381, 0]
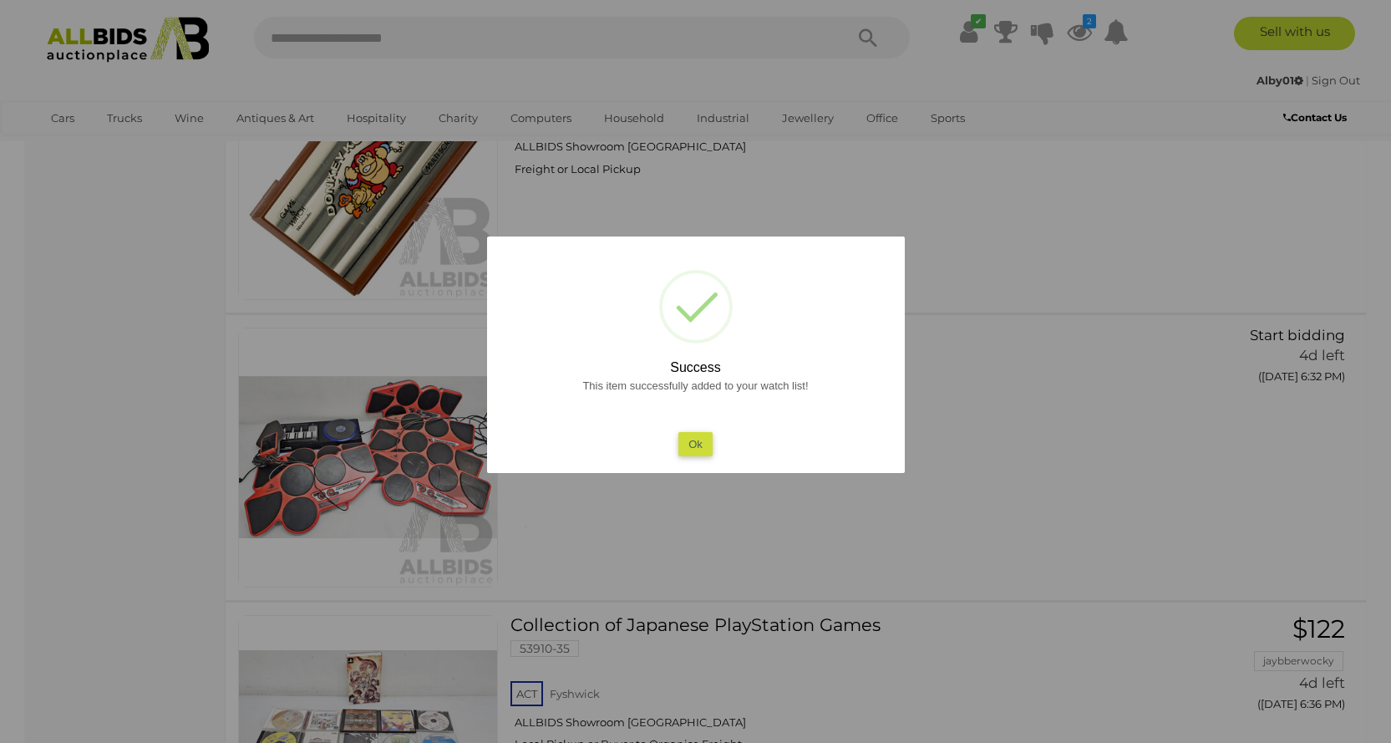
click at [699, 440] on button "Ok" at bounding box center [695, 444] width 34 height 24
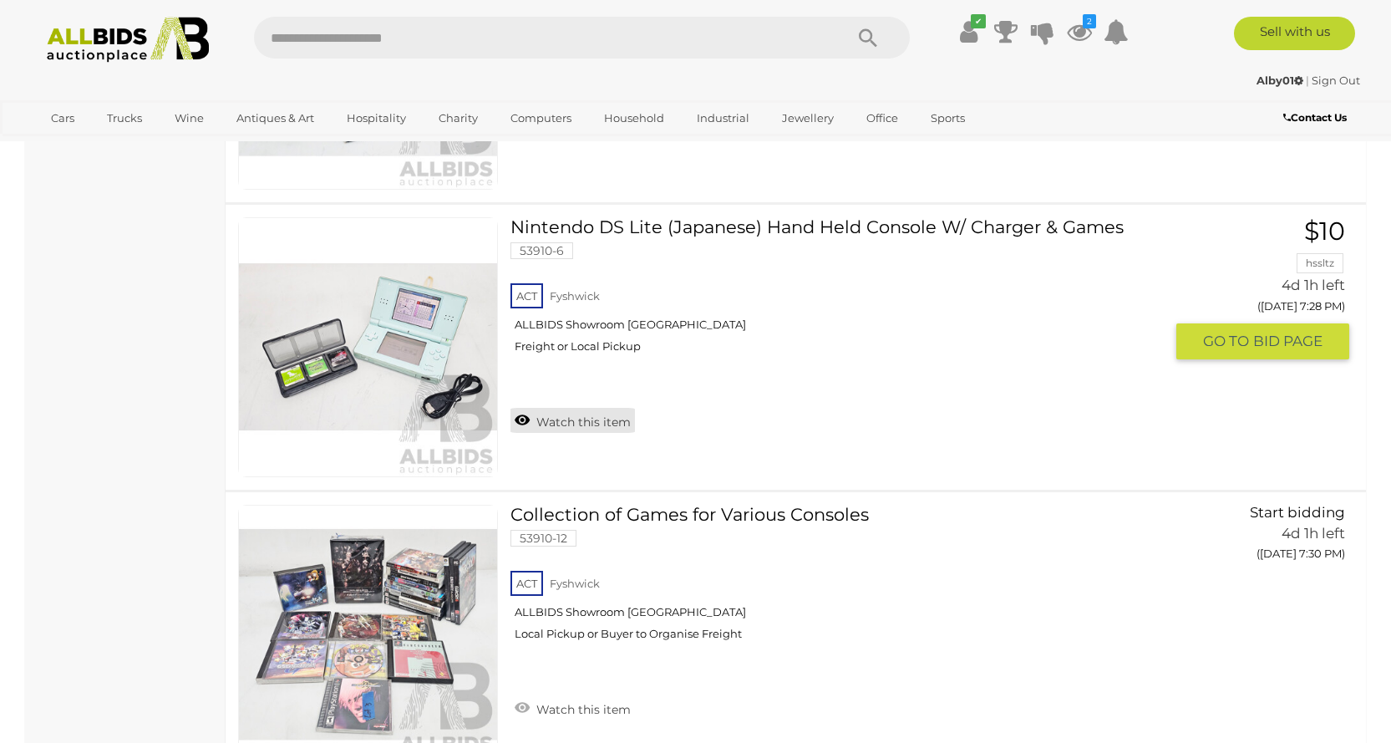
scroll to position [12982, 0]
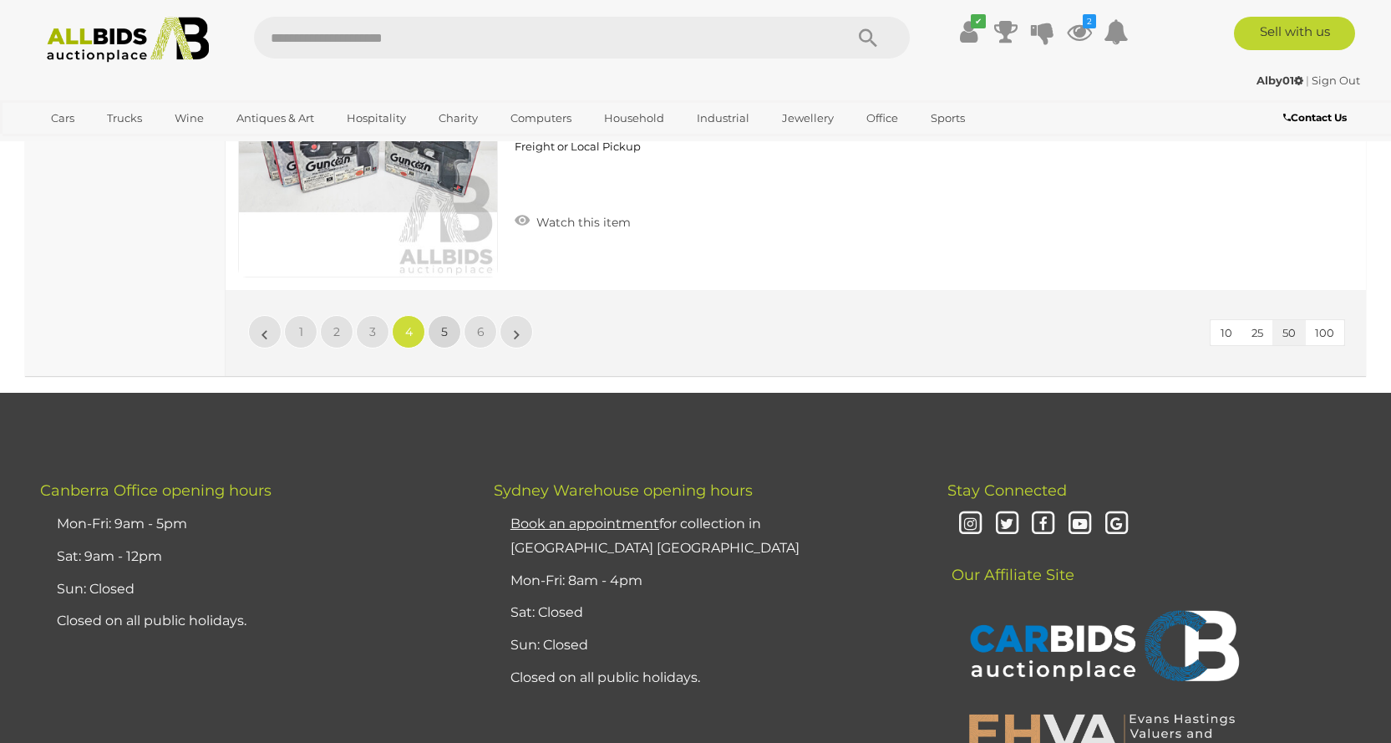
click at [440, 328] on link "5" at bounding box center [444, 331] width 33 height 33
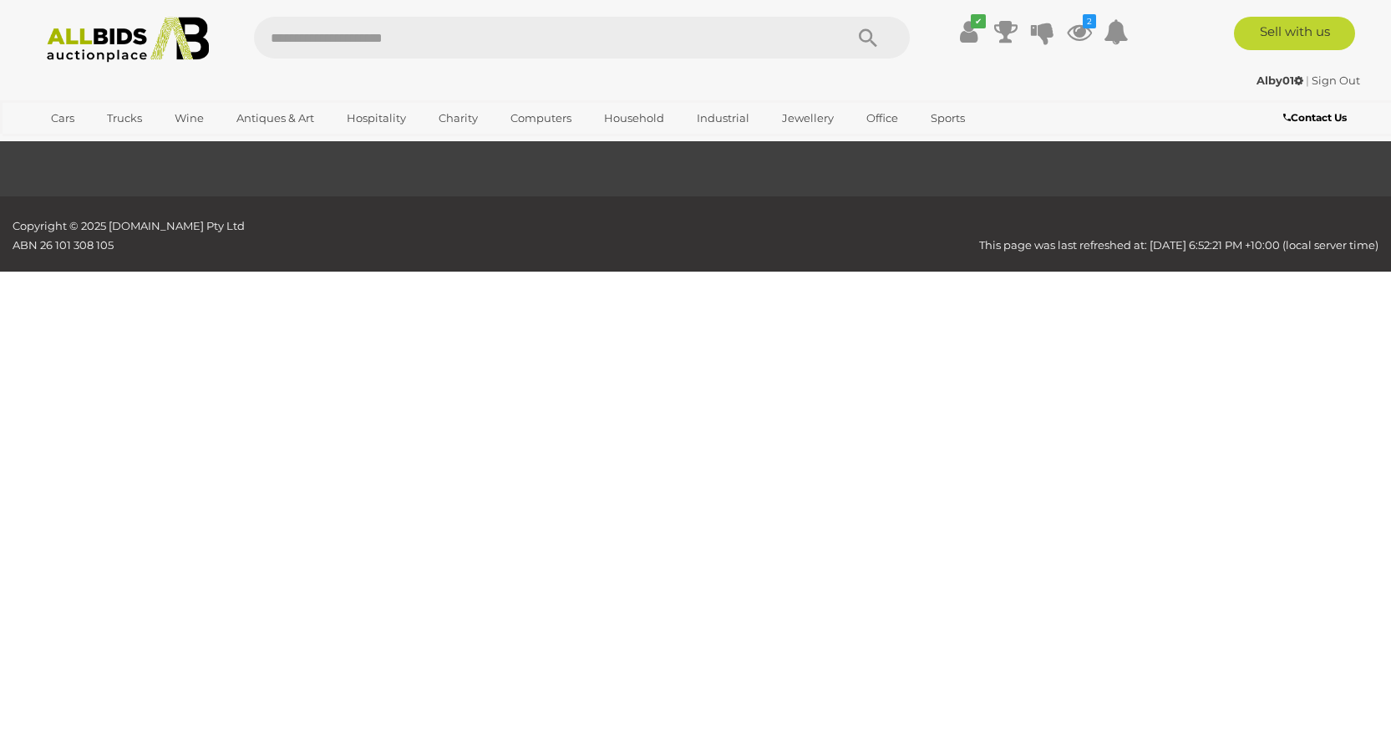
scroll to position [197, 0]
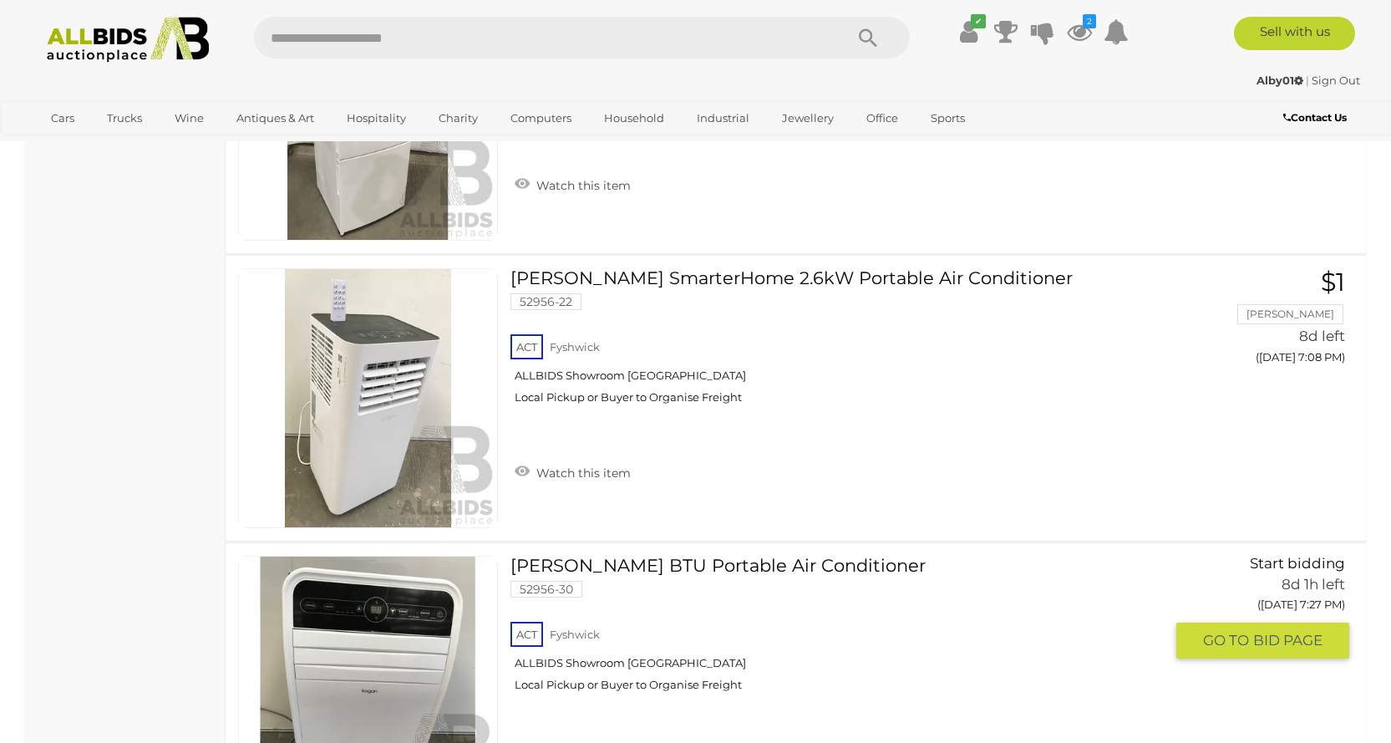
scroll to position [12878, 0]
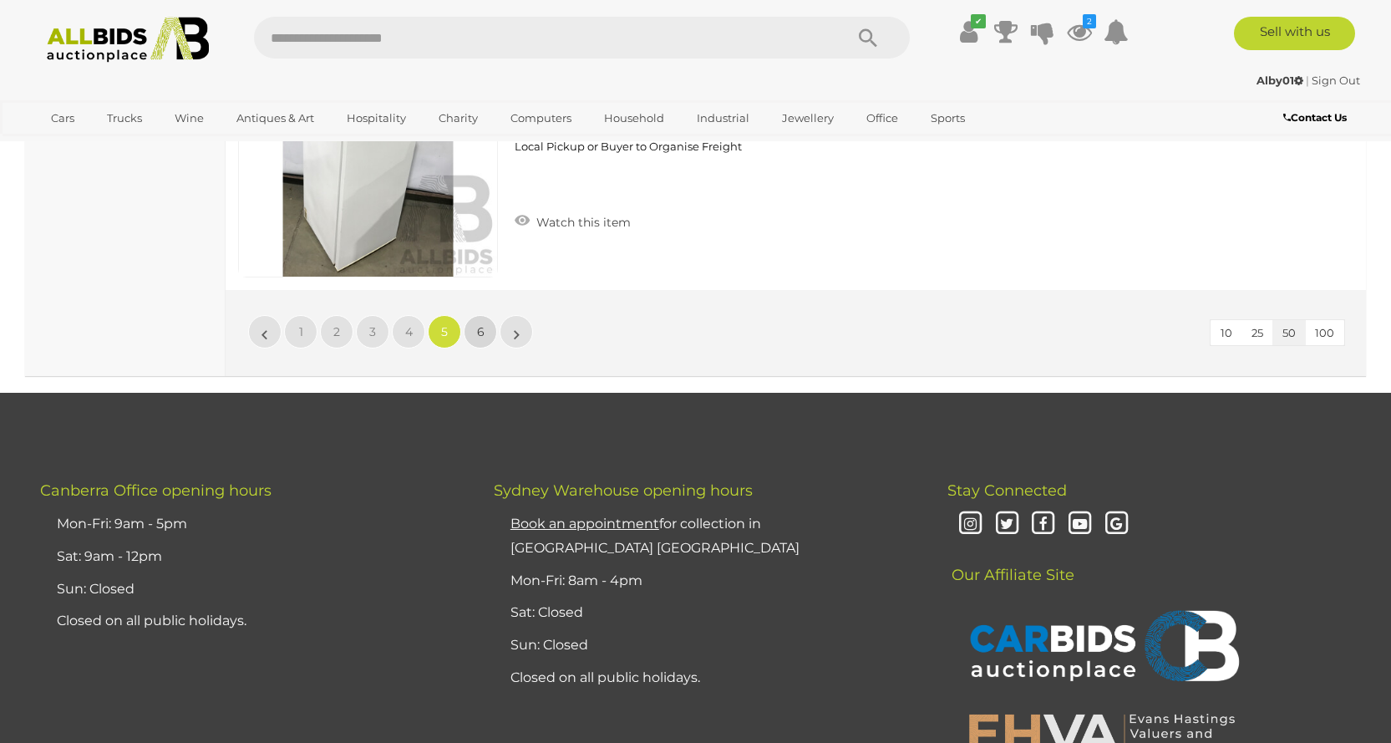
click at [484, 343] on link "6" at bounding box center [480, 331] width 33 height 33
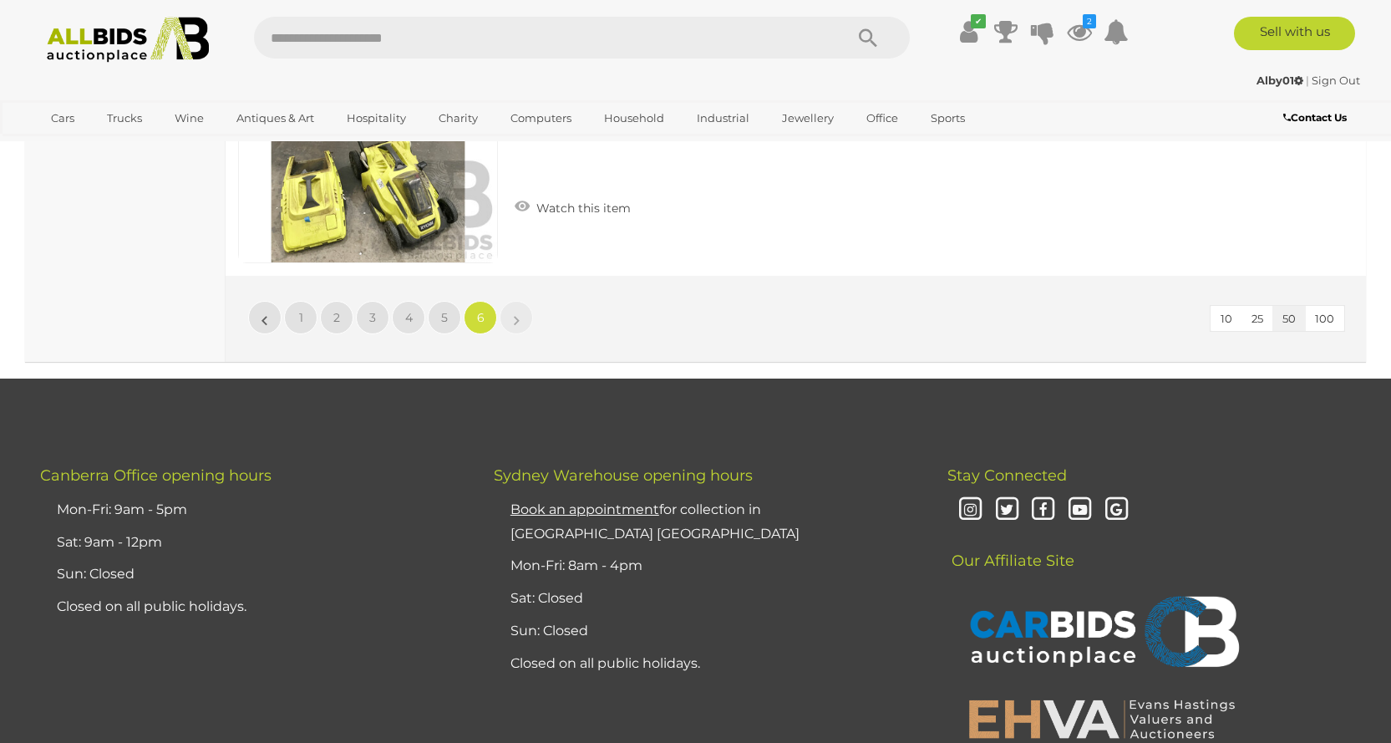
scroll to position [5712, 0]
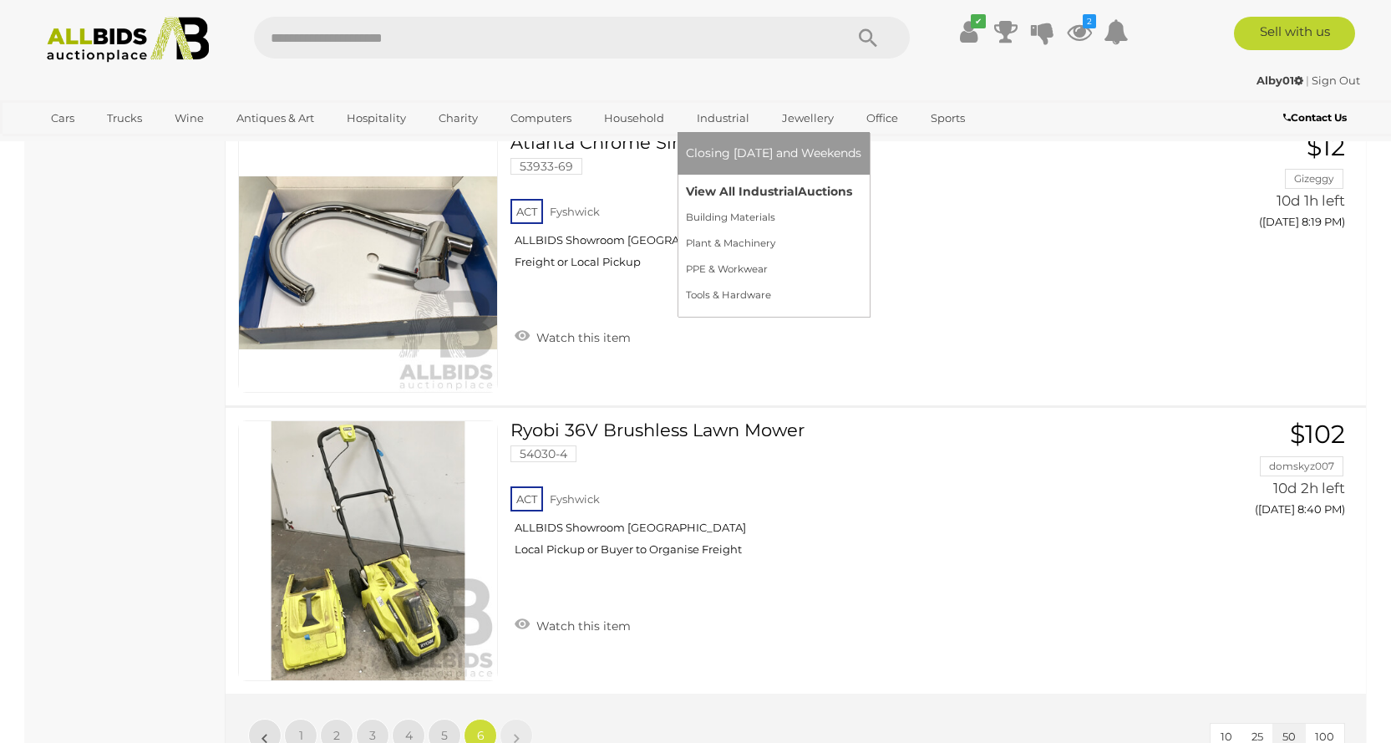
click at [711, 193] on link "View All Industrial Auctions" at bounding box center [773, 192] width 175 height 26
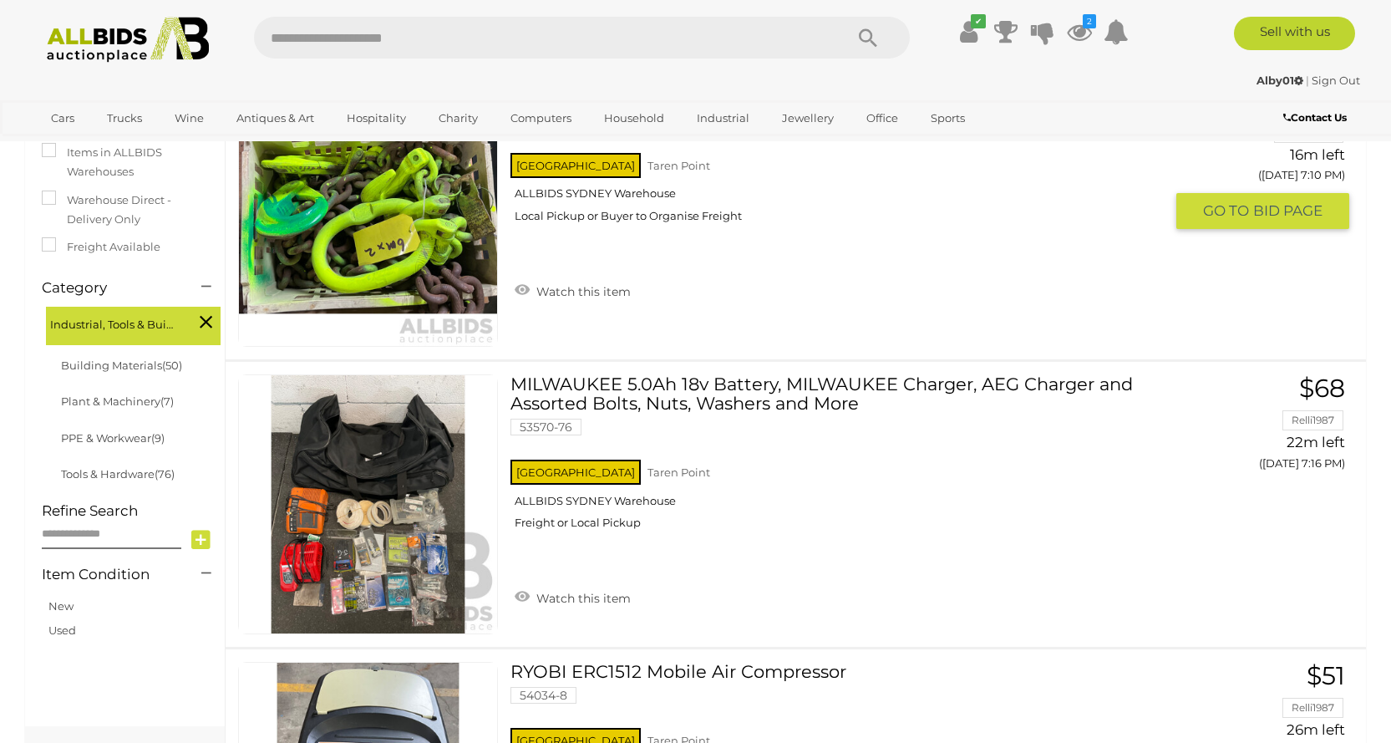
scroll to position [418, 0]
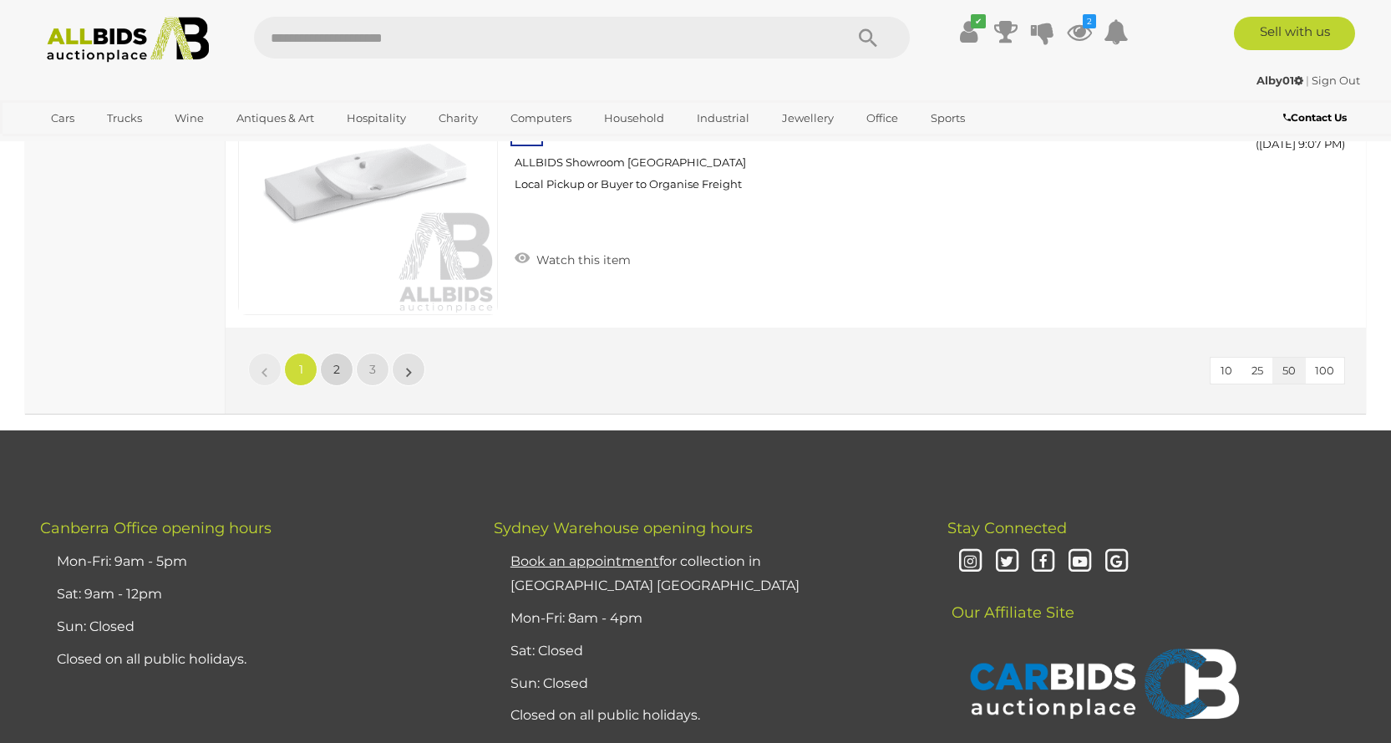
click at [345, 368] on link "2" at bounding box center [336, 369] width 33 height 33
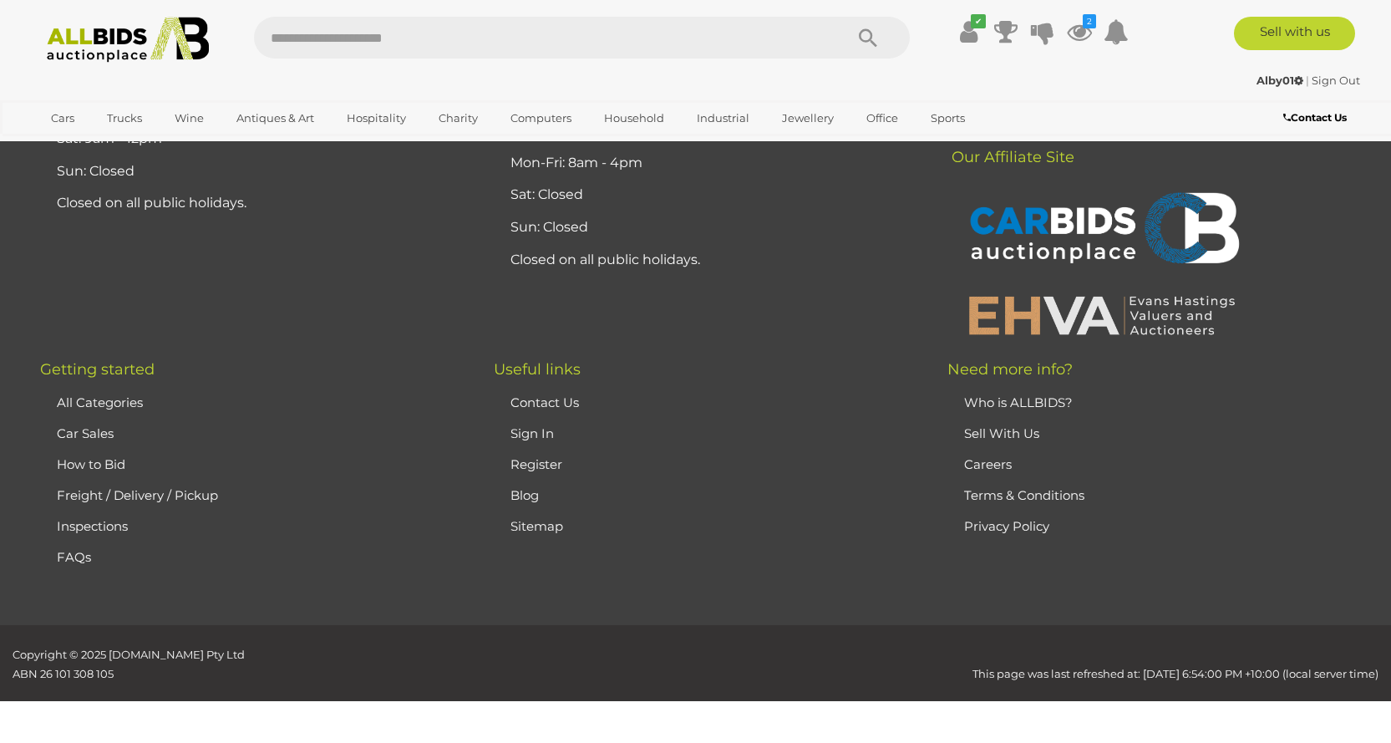
scroll to position [234, 0]
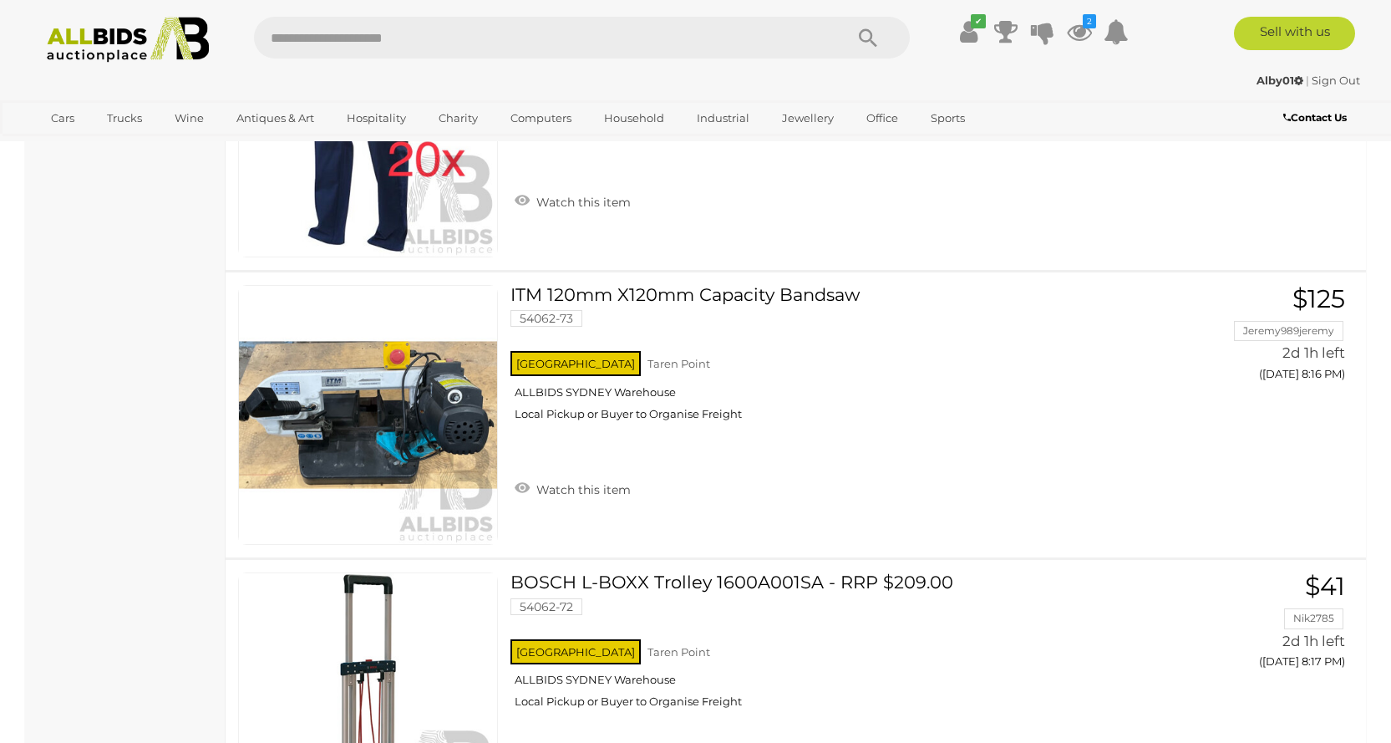
scroll to position [12016, 0]
